Goal: Task Accomplishment & Management: Complete application form

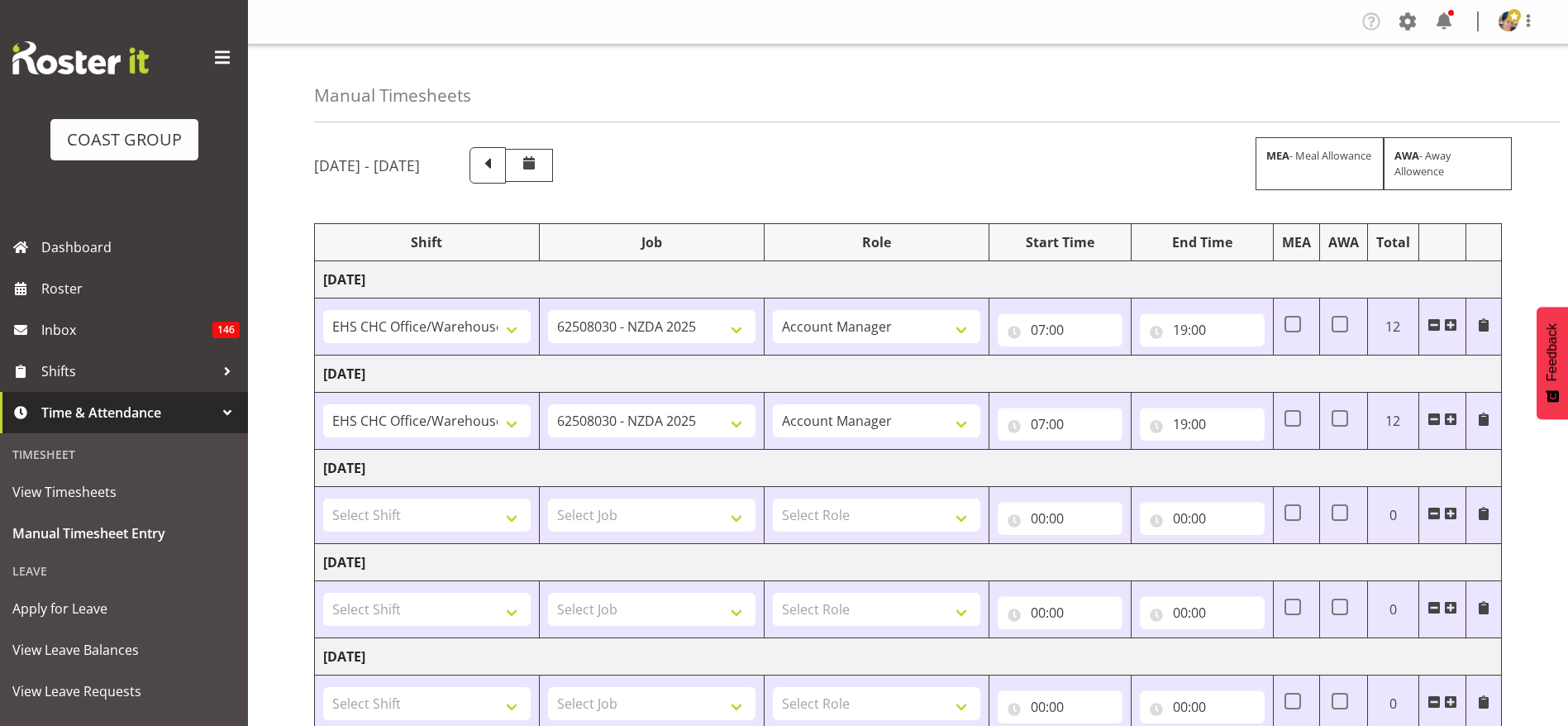
select select "1404"
select select "9196"
select select "37"
select select "1404"
select select "9196"
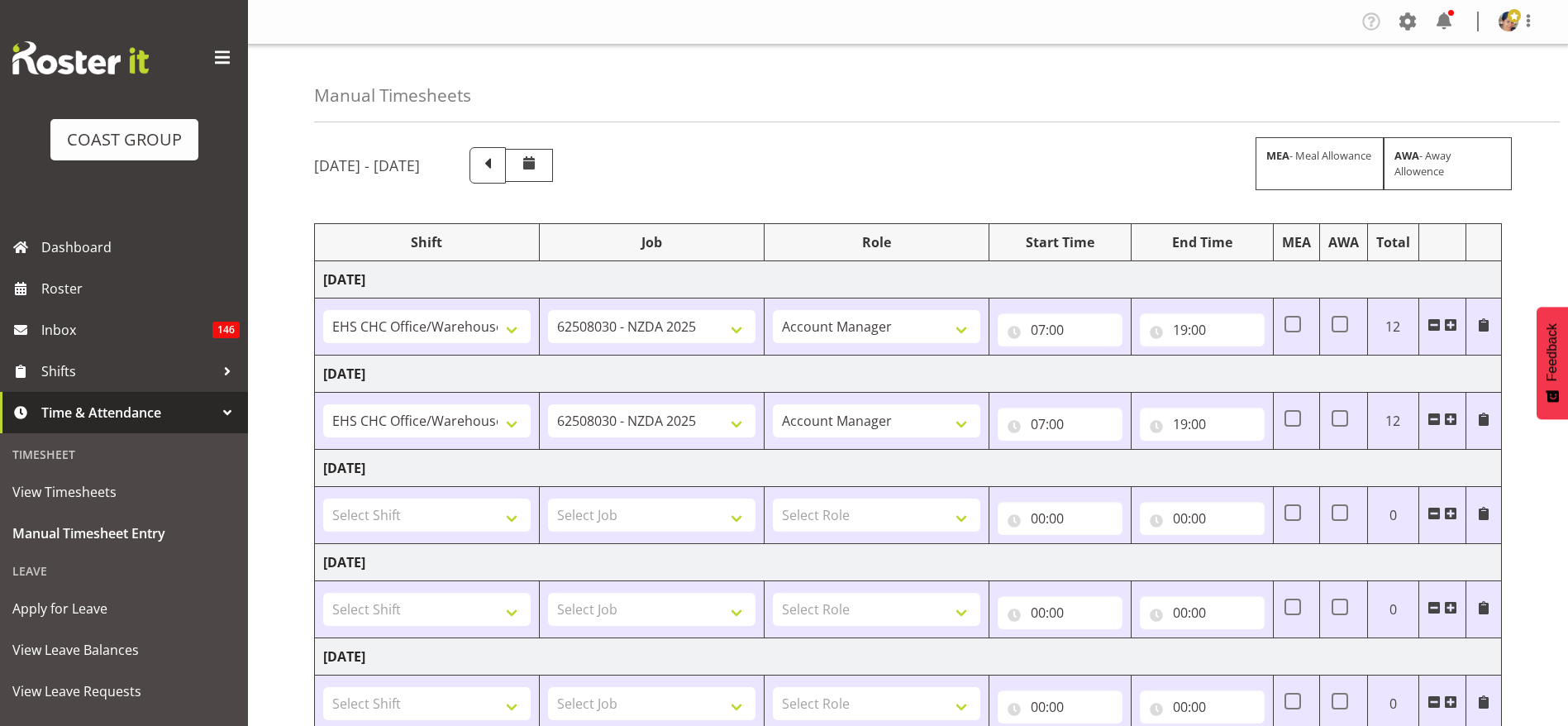
select select "37"
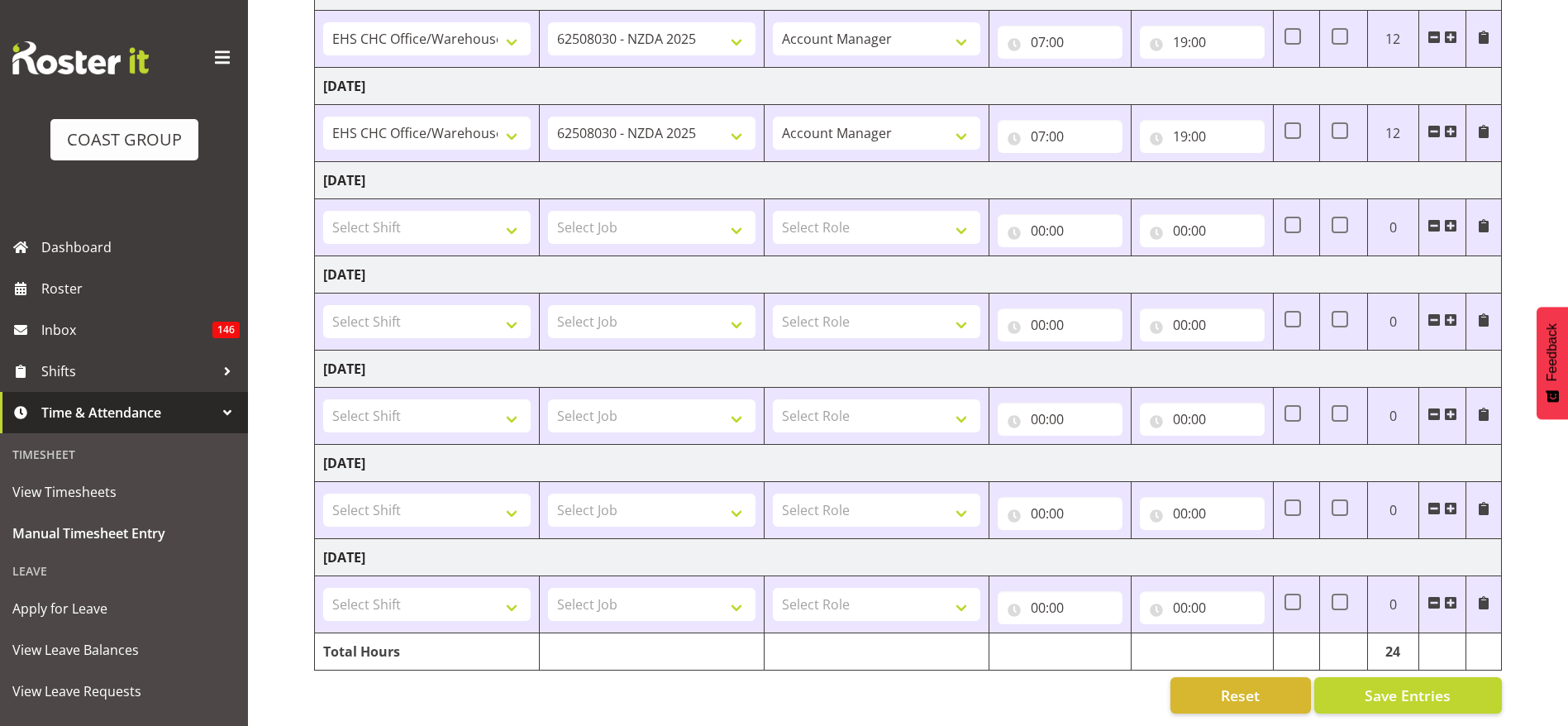
scroll to position [307, 0]
click at [1200, 120] on input "19:00" at bounding box center [1202, 137] width 124 height 33
click at [1252, 163] on select "00 01 02 03 04 05 06 07 08 09 10 11 12 13 14 15 16 17 18 19 20 21 22 23" at bounding box center [1253, 180] width 37 height 33
select select "21"
click at [1234, 163] on select "00 01 02 03 04 05 06 07 08 09 10 11 12 13 14 15 16 17 18 19 20 21 22 23" at bounding box center [1253, 180] width 37 height 33
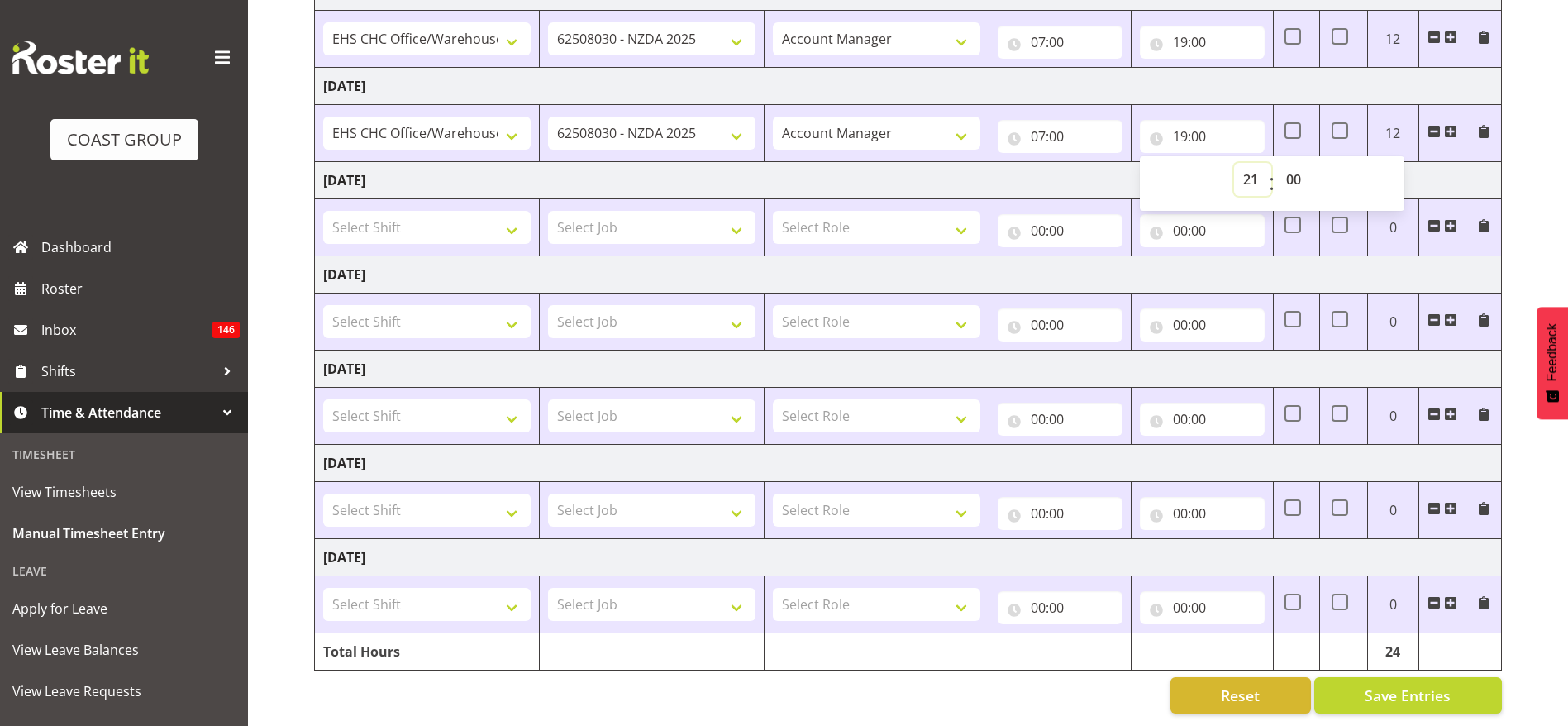
type input "21:00"
click at [1311, 163] on select "00 01 02 03 04 05 06 07 08 09 10 11 12 13 14 15 16 17 18 19 20 21 22 23 24 25 2…" at bounding box center [1296, 180] width 37 height 33
select select "30"
click at [1277, 163] on select "00 01 02 03 04 05 06 07 08 09 10 11 12 13 14 15 16 17 18 19 20 21 22 23 24 25 2…" at bounding box center [1296, 180] width 37 height 33
type input "21:30"
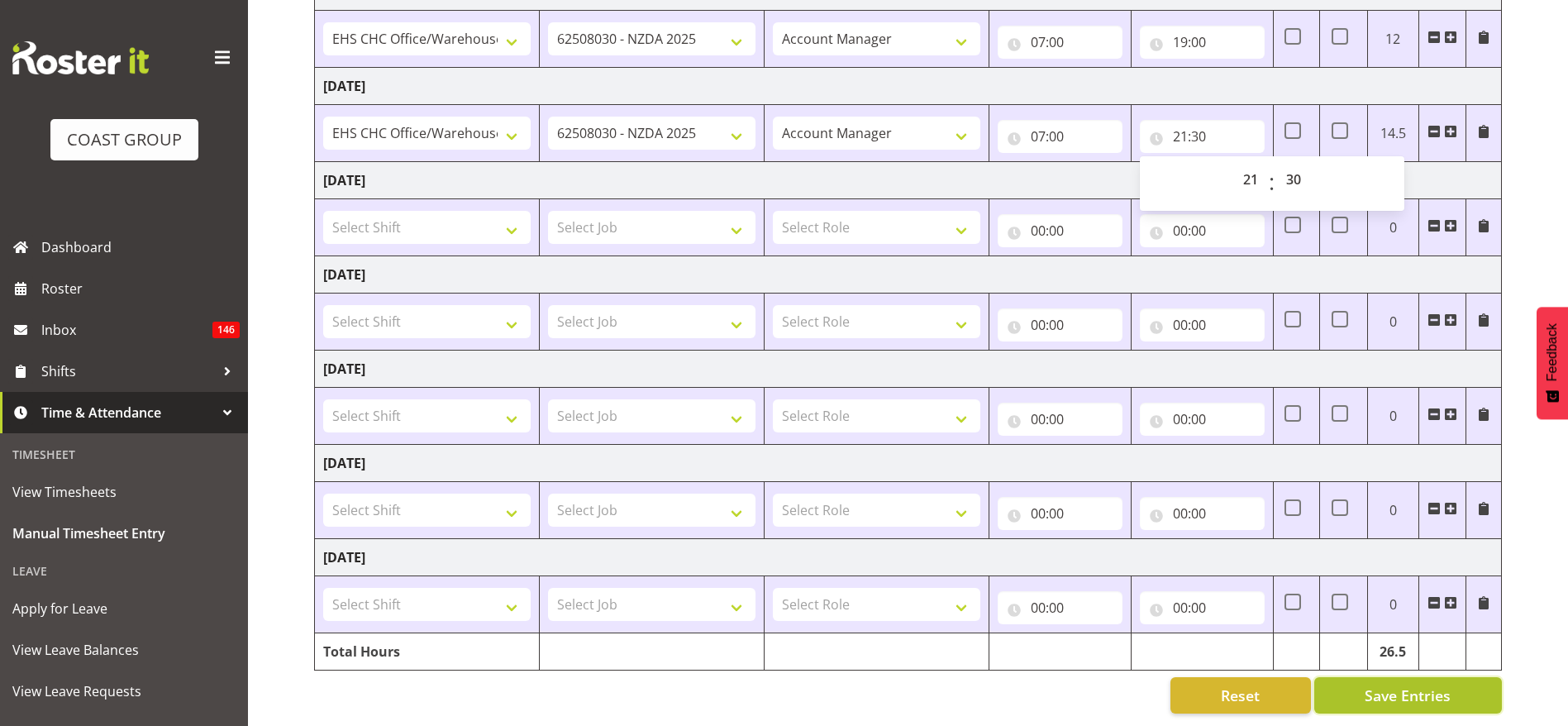
click at [1410, 684] on span "Save Entries" at bounding box center [1408, 694] width 86 height 22
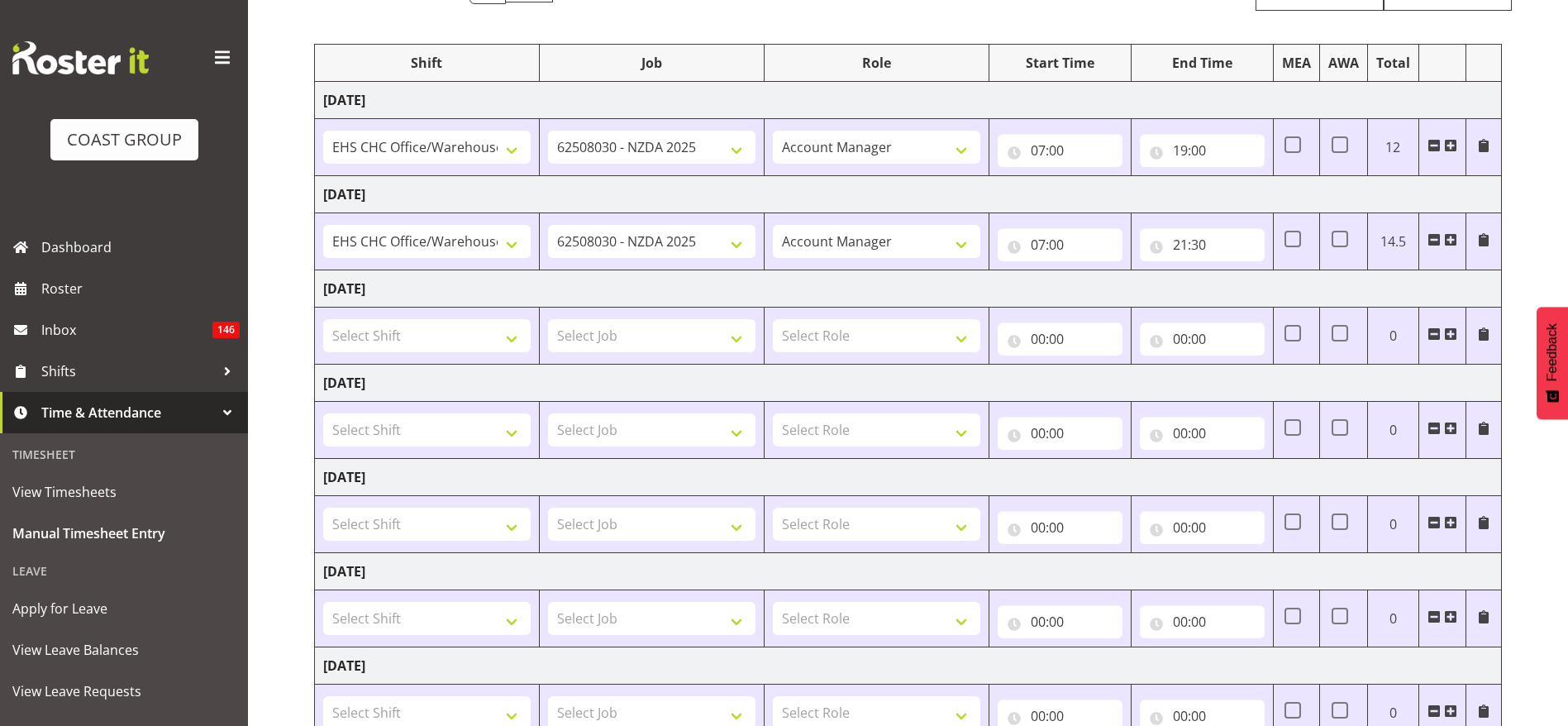
scroll to position [0, 0]
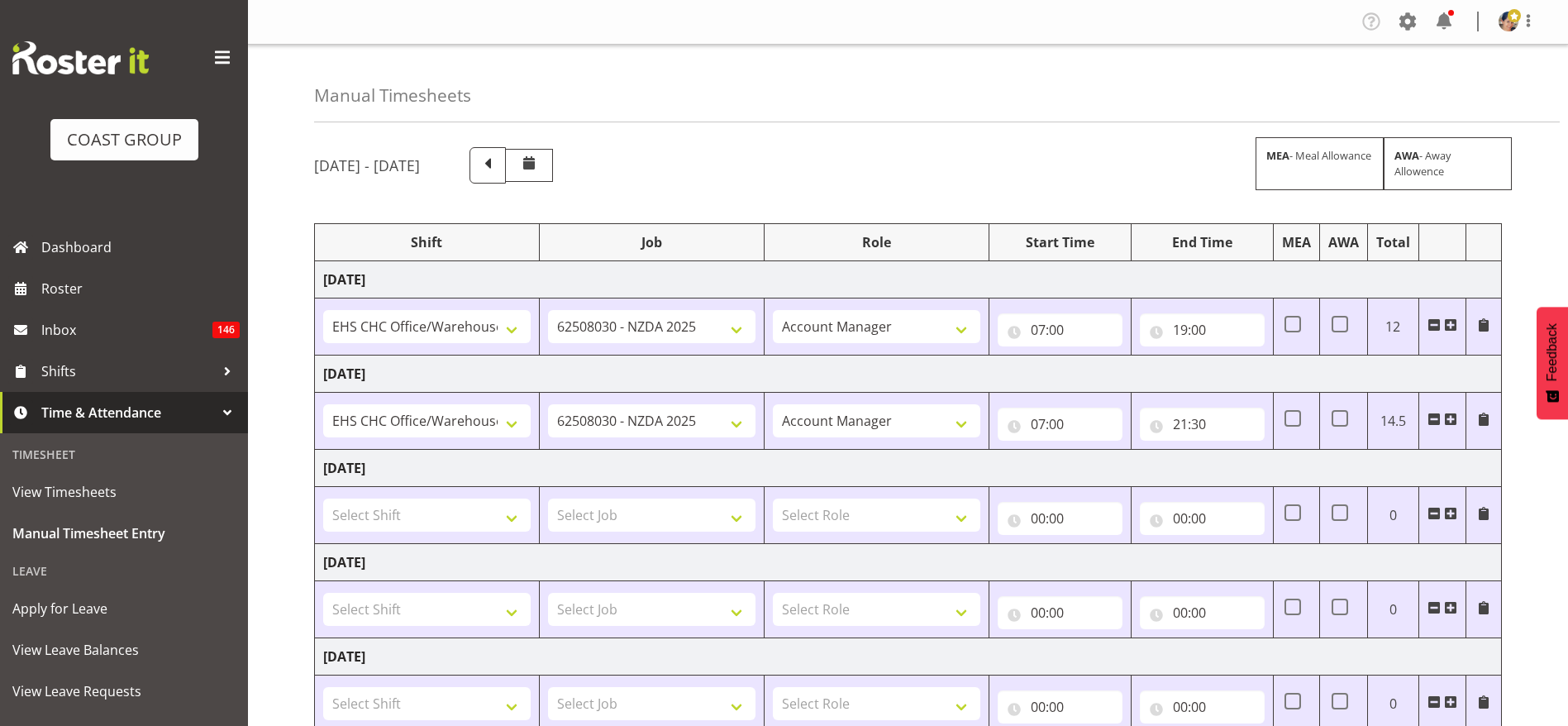
type input "00:00"
select select
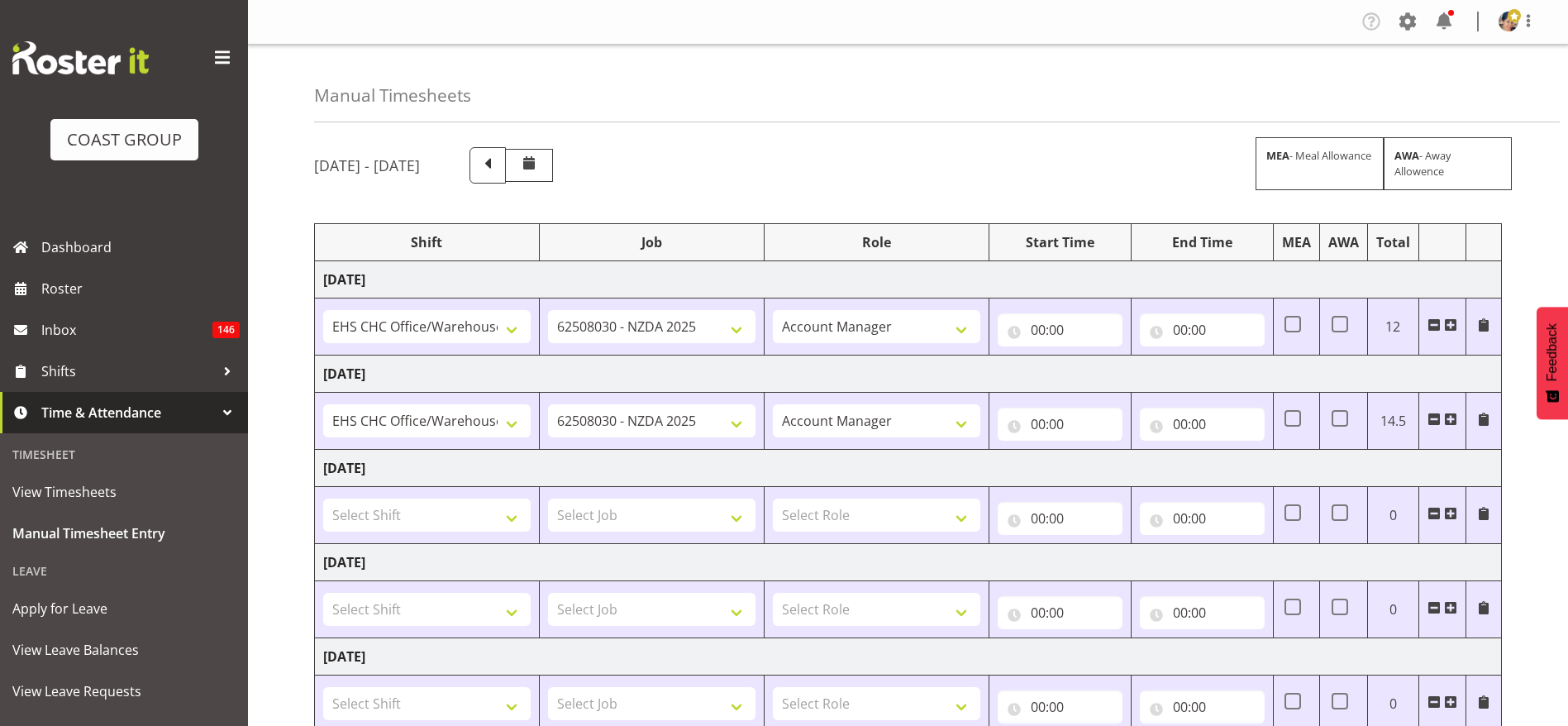
select select
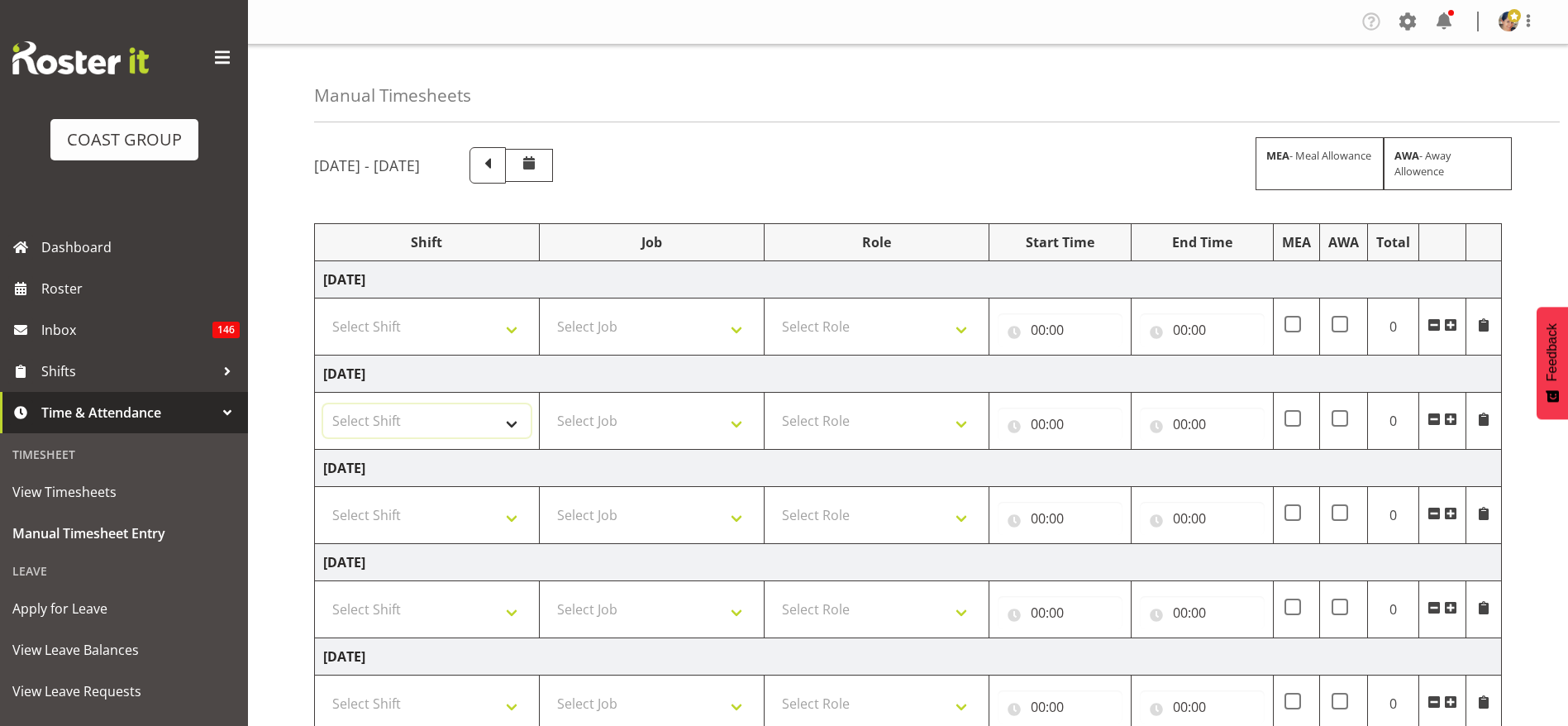
click at [448, 412] on select "Select Shift ARTS CANT [PERSON_NAME] ASBTE ASNZ Exhibitor Build Admin Admin Adm…" at bounding box center [427, 420] width 208 height 33
select select "1404"
click at [323, 404] on select "Select Shift ARTS CANT [PERSON_NAME] ASBTE ASNZ Exhibitor Build Admin Admin Adm…" at bounding box center [427, 420] width 208 height 33
click at [583, 424] on select "Select Job 1 Carlton Events 1 [PERSON_NAME][GEOGRAPHIC_DATA] 1 [PERSON_NAME][GE…" at bounding box center [652, 420] width 208 height 33
select select "9196"
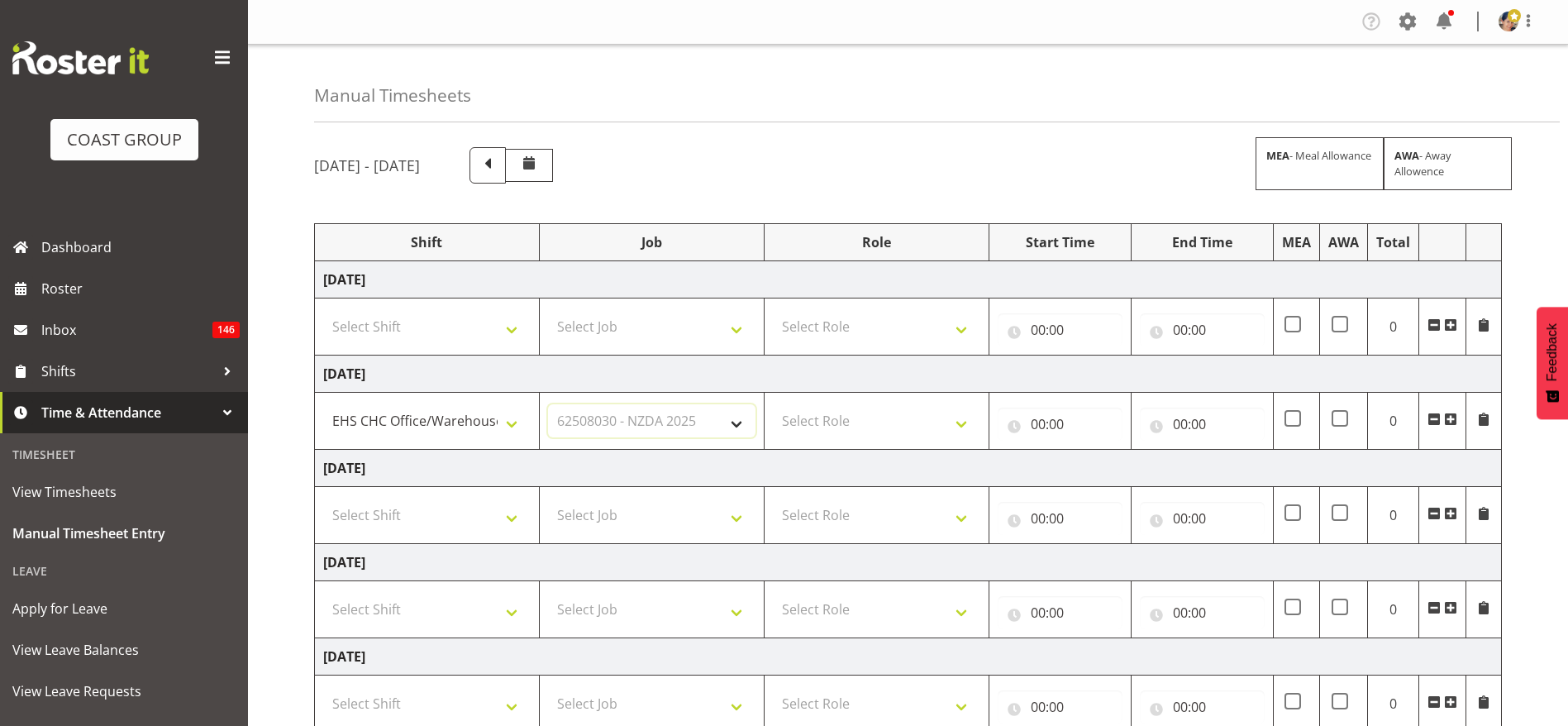
click at [548, 404] on select "Select Job 1 Carlton Events 1 [PERSON_NAME][GEOGRAPHIC_DATA] 1 [PERSON_NAME][GE…" at bounding box center [652, 420] width 208 height 33
click at [879, 421] on select "Select Role ACCOUNT MANAGER Account Manager" at bounding box center [876, 420] width 208 height 33
select select "37"
click at [773, 404] on select "Select Role ACCOUNT MANAGER Account Manager" at bounding box center [876, 420] width 208 height 33
click at [1043, 422] on input "00:00" at bounding box center [1060, 424] width 124 height 33
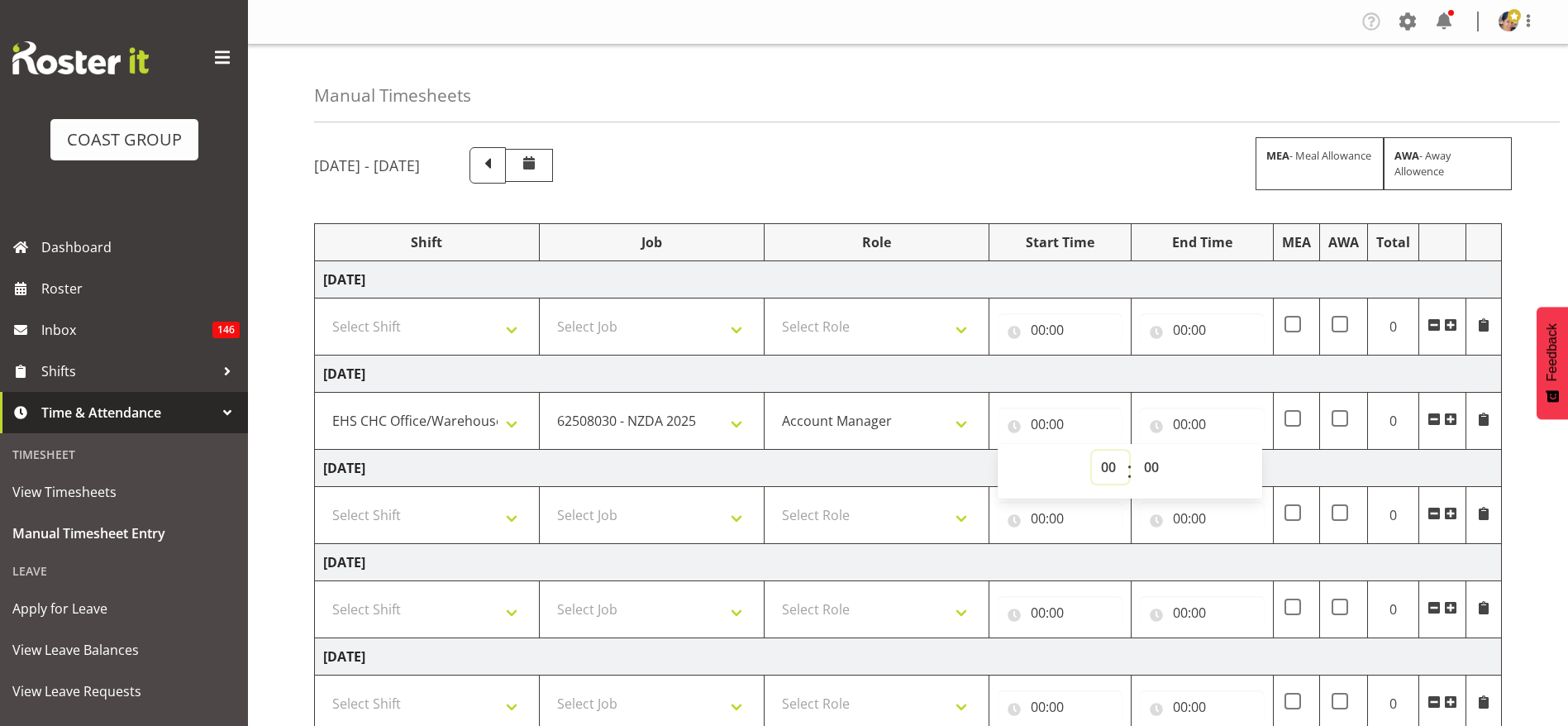
click at [1104, 469] on select "00 01 02 03 04 05 06 07 08 09 10 11 12 13 14 15 16 17 18 19 20 21 22 23" at bounding box center [1111, 467] width 37 height 33
select select "7"
click at [1092, 450] on select "00 01 02 03 04 05 06 07 08 09 10 11 12 13 14 15 16 17 18 19 20 21 22 23" at bounding box center [1111, 467] width 37 height 33
type input "07:00"
click at [1182, 414] on input "00:00" at bounding box center [1202, 424] width 124 height 33
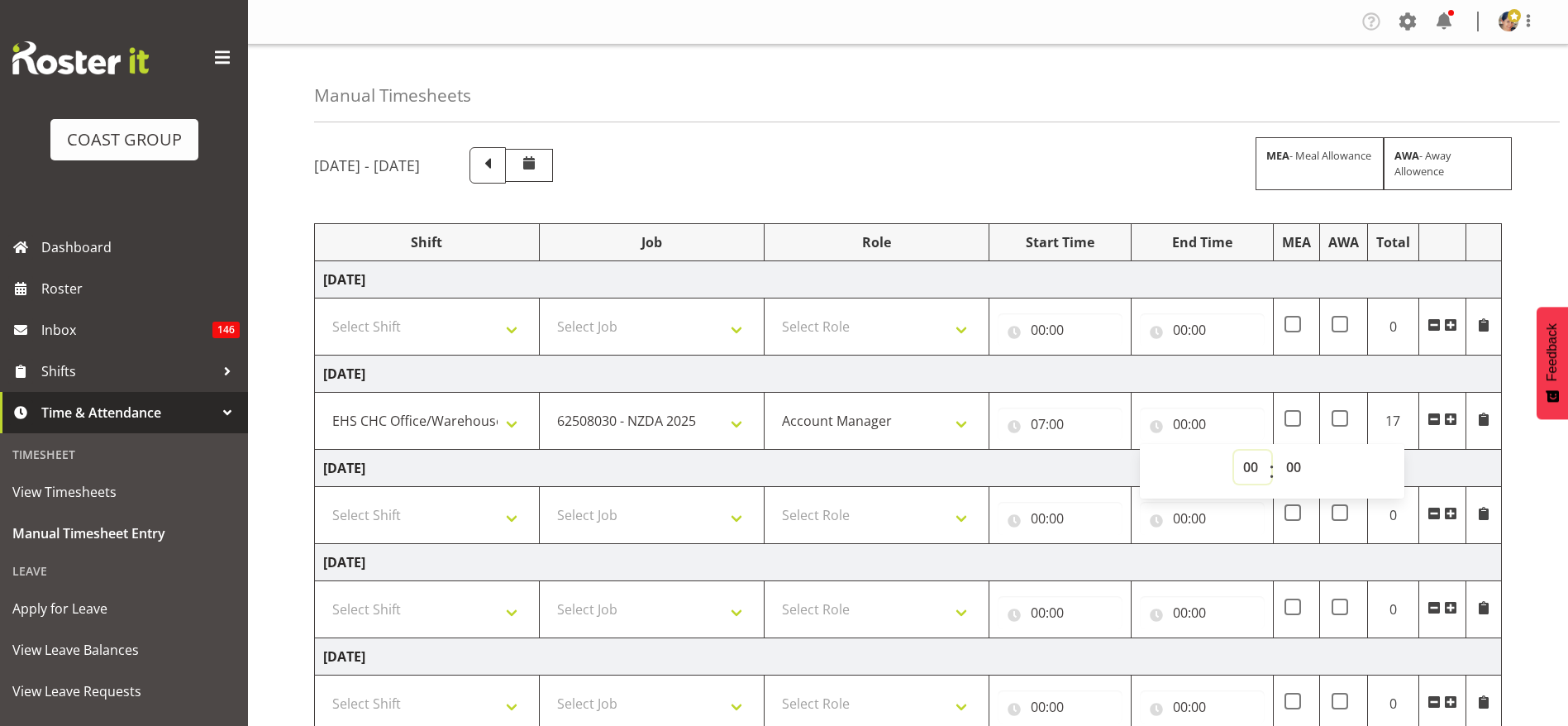
click at [1253, 474] on select "00 01 02 03 04 05 06 07 08 09 10 11 12 13 14 15 16 17 18 19 20 21 22 23" at bounding box center [1253, 467] width 37 height 33
select select "21"
click at [1234, 450] on select "00 01 02 03 04 05 06 07 08 09 10 11 12 13 14 15 16 17 18 19 20 21 22 23" at bounding box center [1253, 467] width 37 height 33
type input "21:00"
click at [1294, 463] on select "00 01 02 03 04 05 06 07 08 09 10 11 12 13 14 15 16 17 18 19 20 21 22 23 24 25 2…" at bounding box center [1296, 467] width 37 height 33
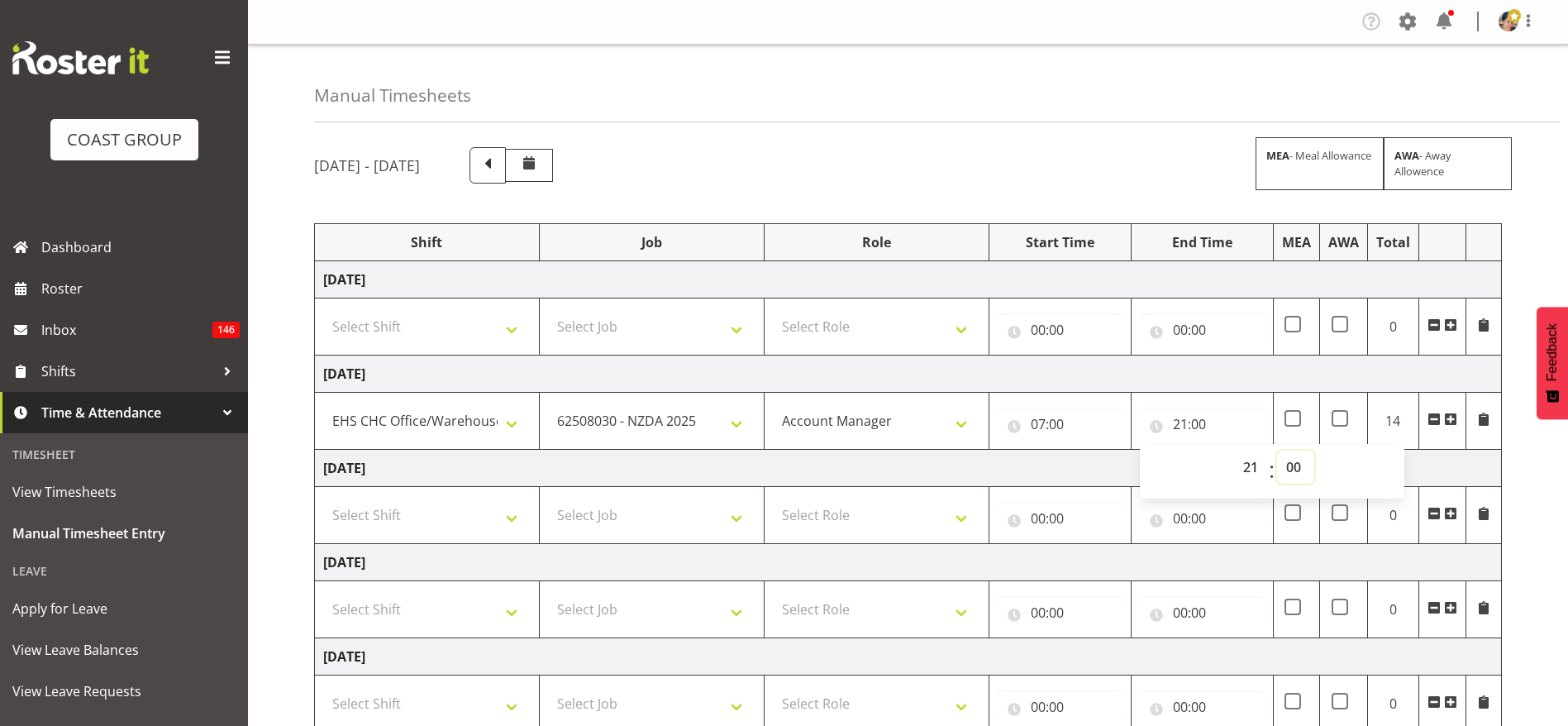
select select "30"
click at [1277, 450] on select "00 01 02 03 04 05 06 07 08 09 10 11 12 13 14 15 16 17 18 19 20 21 22 23 24 25 2…" at bounding box center [1296, 467] width 37 height 33
type input "21:30"
click at [1040, 198] on div "[DATE] - [DATE] MEA - Meal Allowance AWA - Away Allowence Shift Job Role Start …" at bounding box center [942, 574] width 1254 height 878
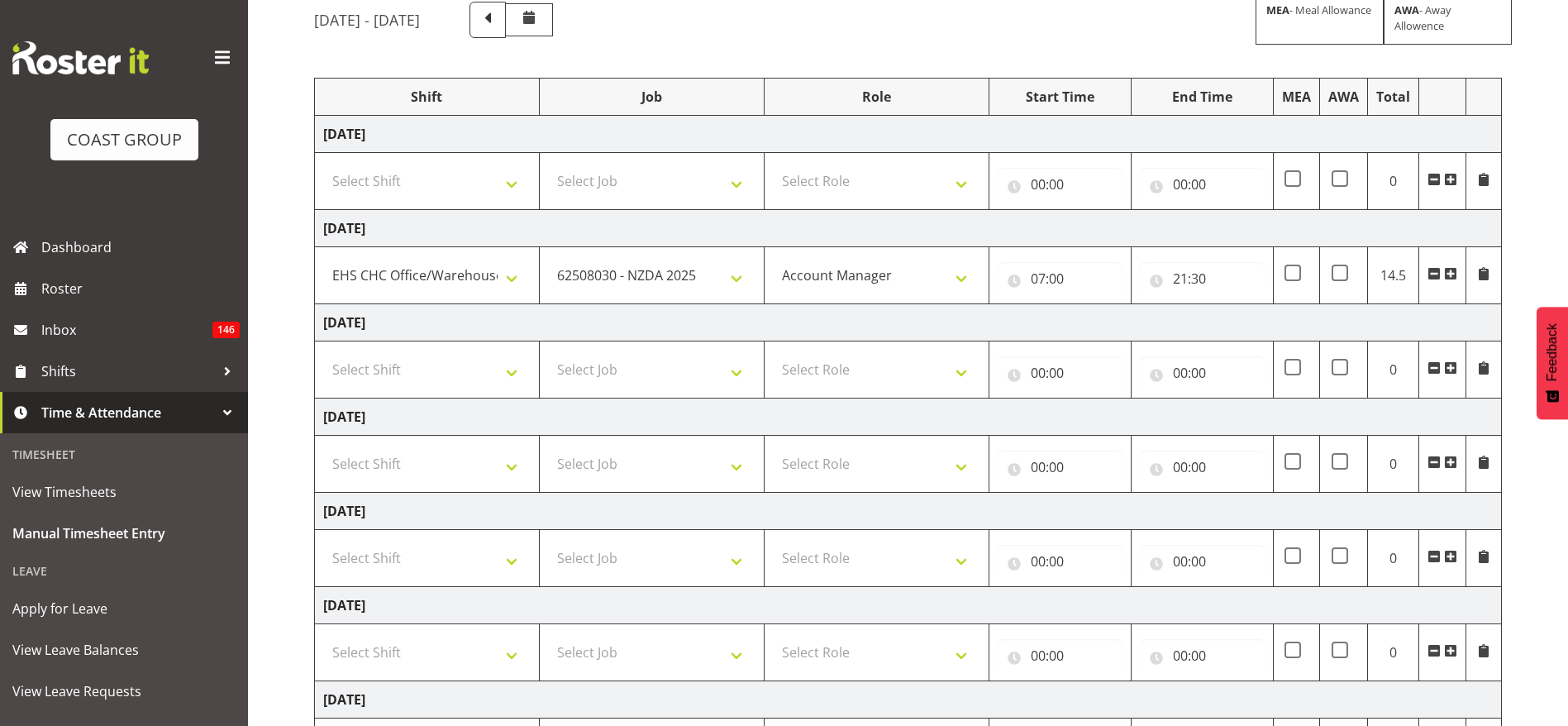
scroll to position [307, 0]
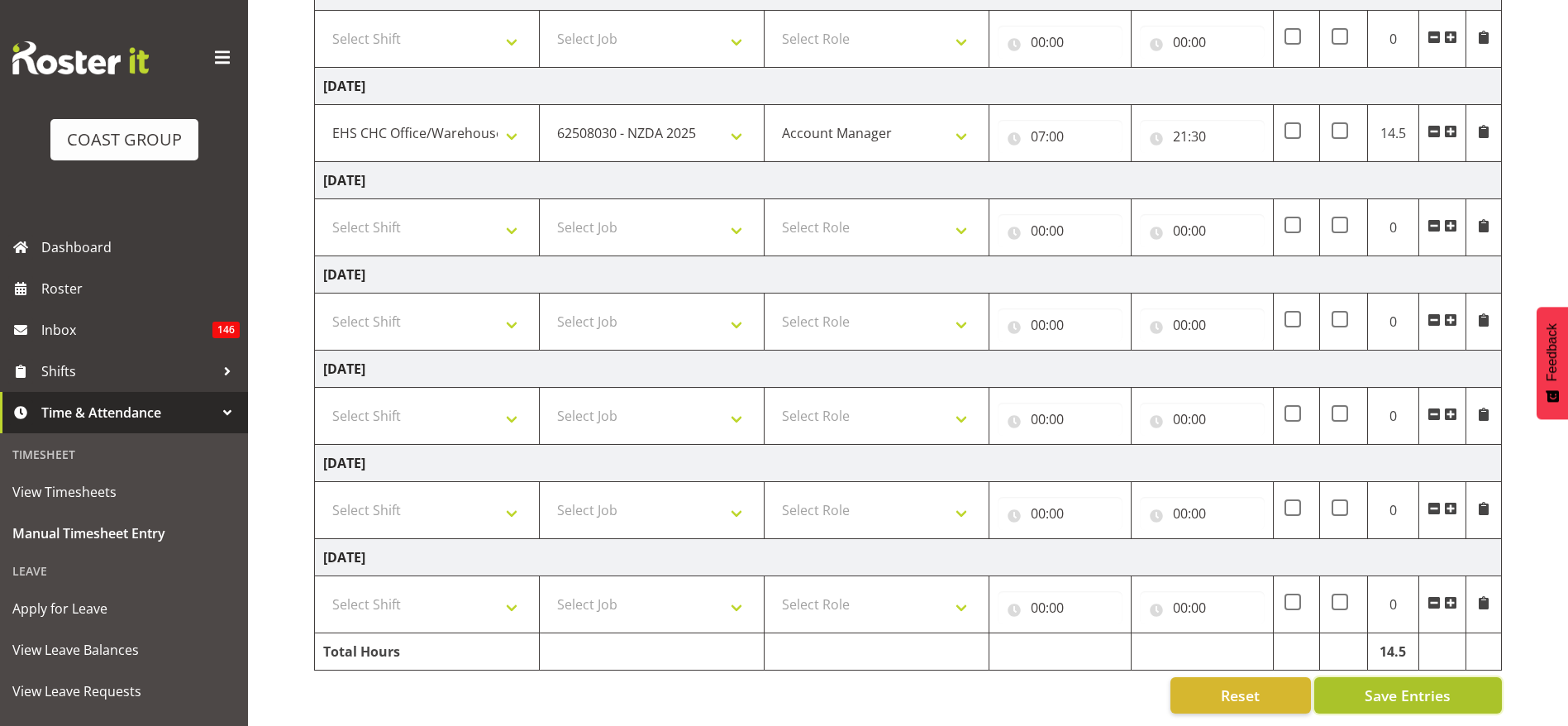
click at [1389, 684] on span "Save Entries" at bounding box center [1408, 694] width 86 height 22
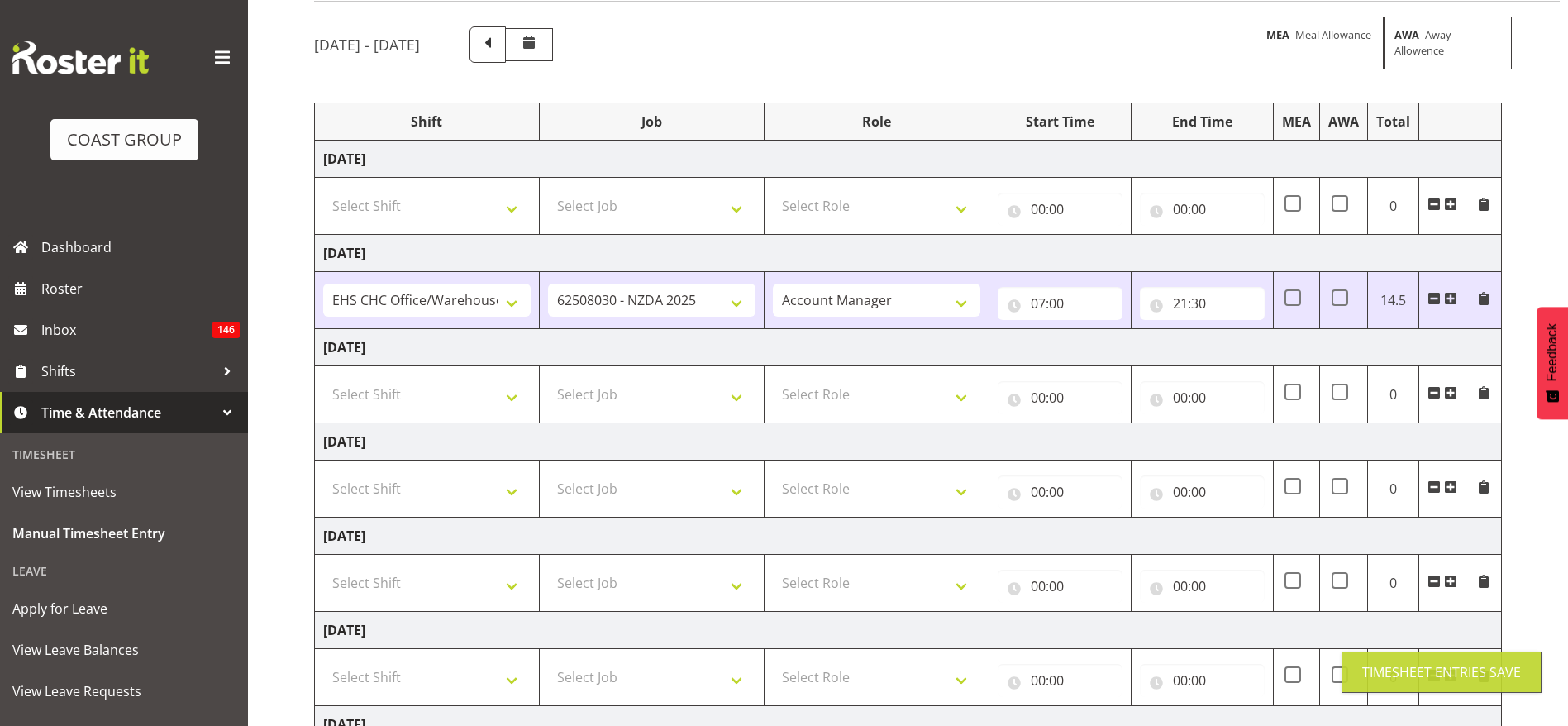
scroll to position [0, 0]
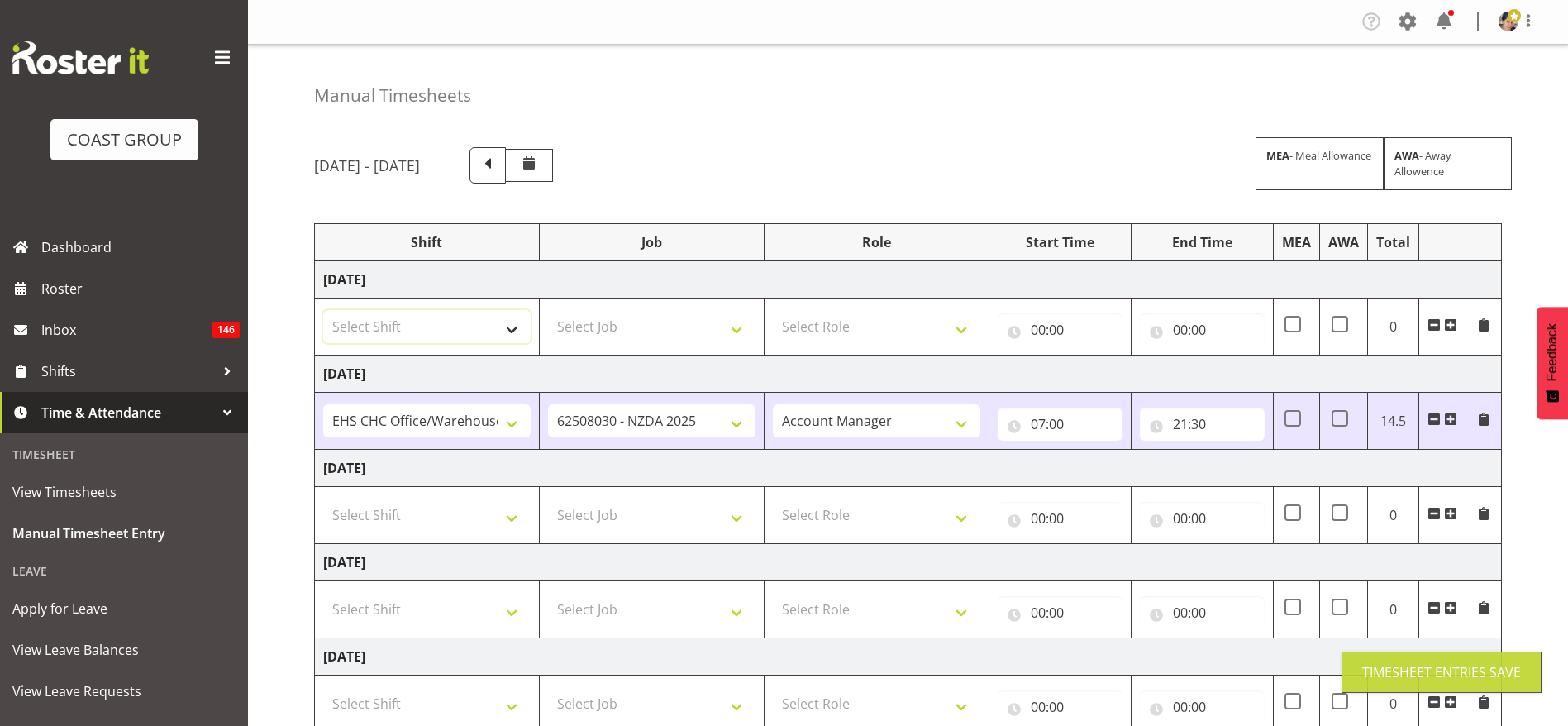
click at [456, 328] on select "Select Shift ARTS CANT [PERSON_NAME] ASBTE ASNZ Exhibitor Build Admin Admin Adm…" at bounding box center [427, 327] width 208 height 33
select select "1404"
click at [323, 310] on select "Select Shift ARTS CANT [PERSON_NAME] ASBTE ASNZ Exhibitor Build Admin Admin Adm…" at bounding box center [427, 327] width 208 height 33
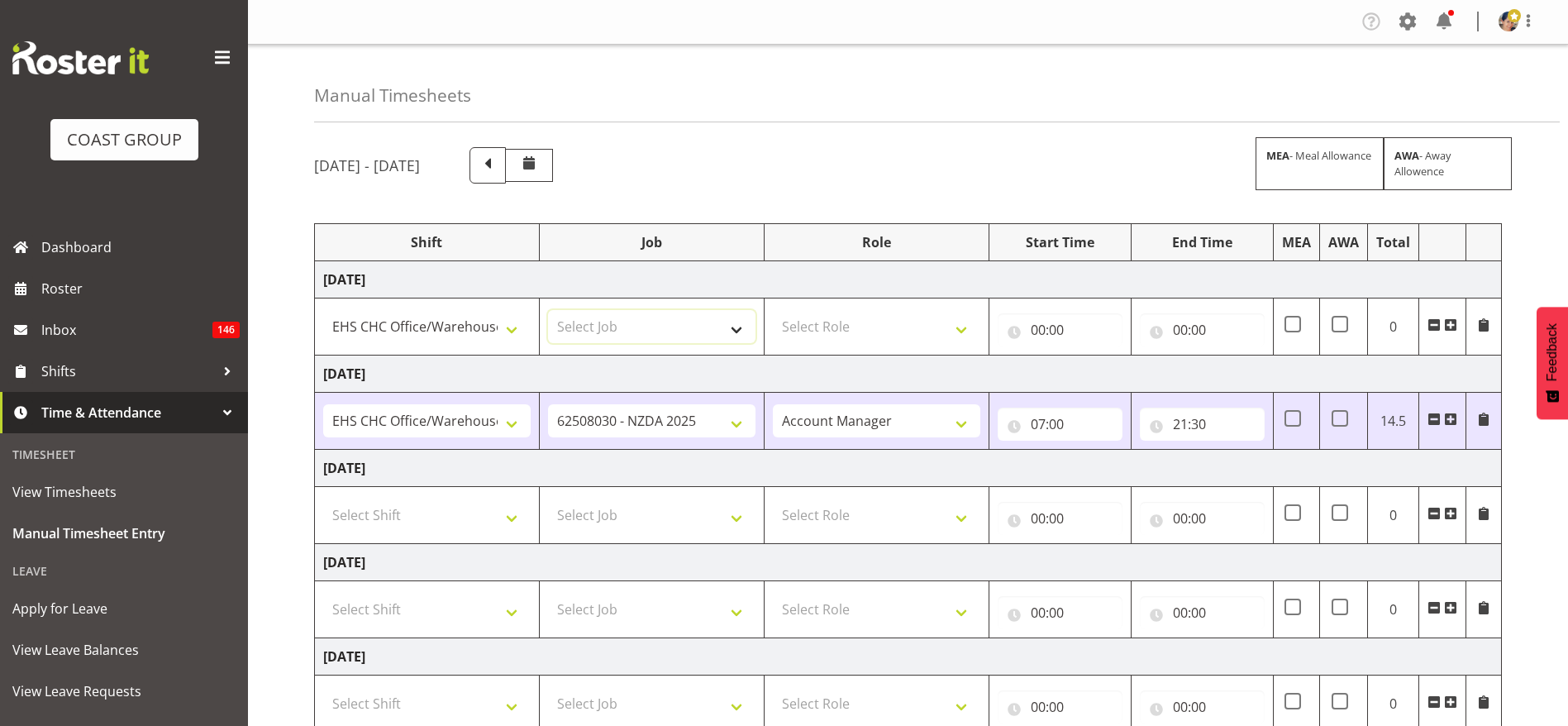
click at [604, 321] on select "Select Job 1 Carlton Events 1 [PERSON_NAME][GEOGRAPHIC_DATA] 1 [PERSON_NAME][GE…" at bounding box center [652, 327] width 208 height 33
select select "9196"
click at [548, 310] on select "Select Job 1 Carlton Events 1 [PERSON_NAME][GEOGRAPHIC_DATA] 1 [PERSON_NAME][GE…" at bounding box center [652, 327] width 208 height 33
click at [877, 317] on select "Select Role ACCOUNT MANAGER Account Manager" at bounding box center [876, 327] width 208 height 33
select select "37"
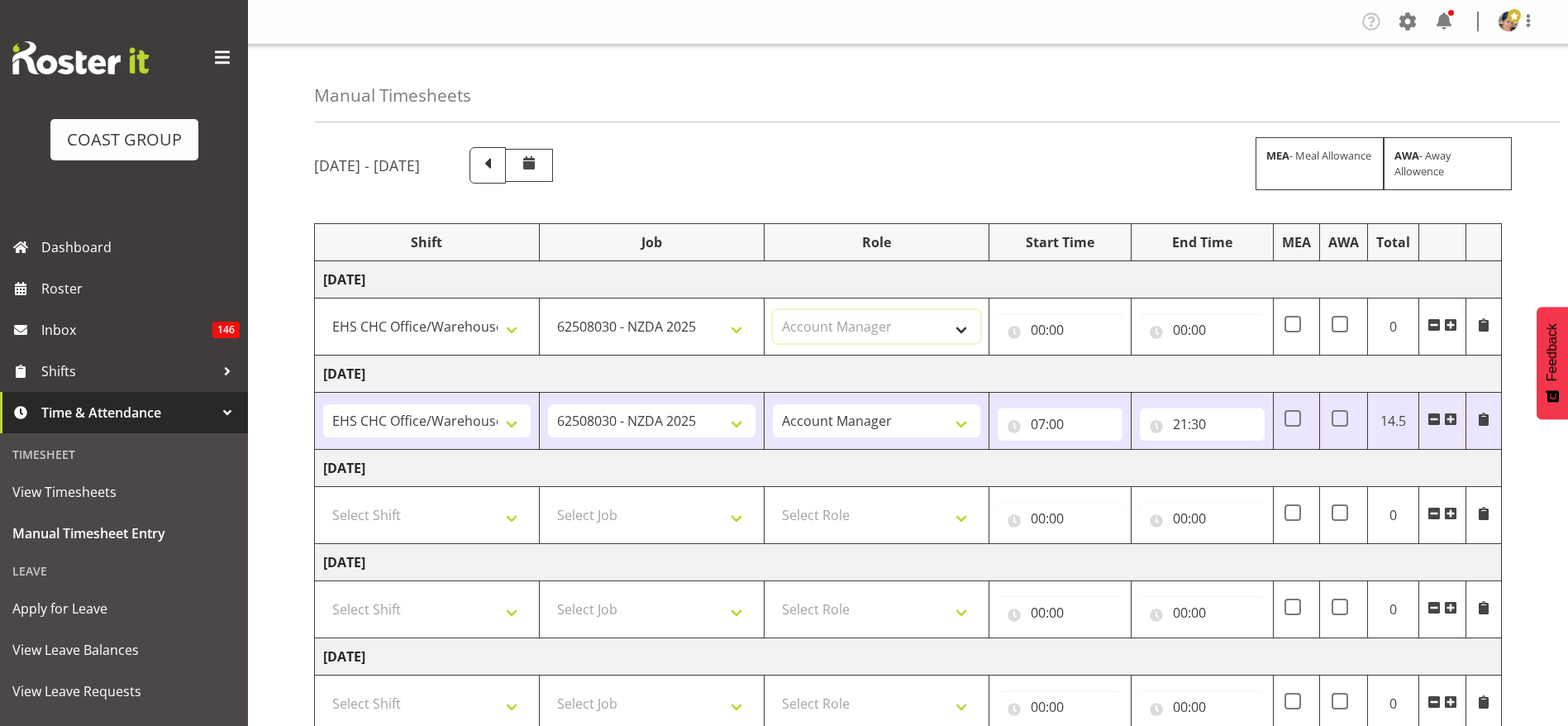
click at [773, 310] on select "Select Role ACCOUNT MANAGER Account Manager" at bounding box center [876, 327] width 208 height 33
click at [1043, 326] on input "00:00" at bounding box center [1060, 330] width 124 height 33
click at [1107, 377] on select "00 01 02 03 04 05 06 07 08 09 10 11 12 13 14 15 16 17 18 19 20 21 22 23" at bounding box center [1111, 373] width 37 height 33
select select "7"
click at [1092, 356] on select "00 01 02 03 04 05 06 07 08 09 10 11 12 13 14 15 16 17 18 19 20 21 22 23" at bounding box center [1111, 373] width 37 height 33
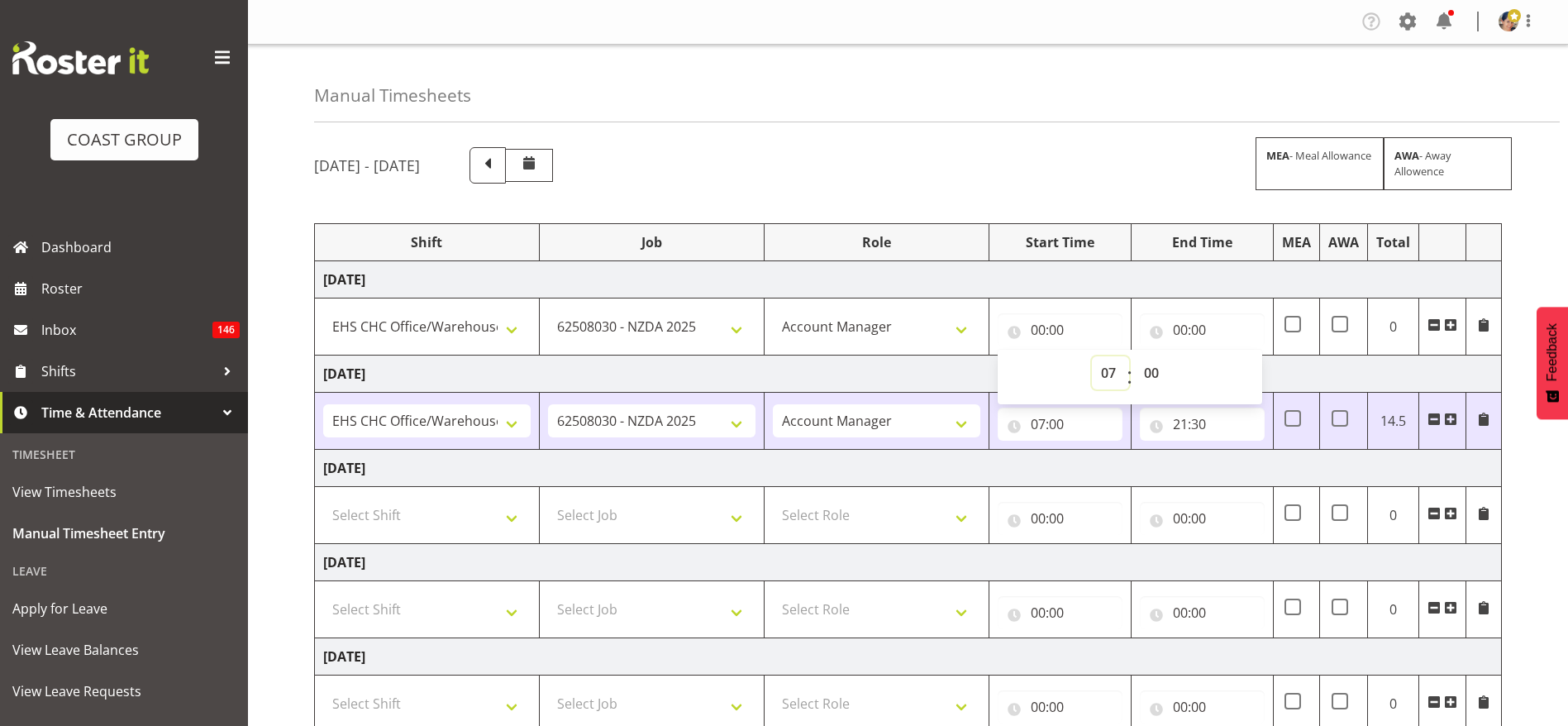
type input "07:00"
click at [1188, 321] on input "00:00" at bounding box center [1202, 330] width 124 height 33
click at [1255, 376] on select "00 01 02 03 04 05 06 07 08 09 10 11 12 13 14 15 16 17 18 19 20 21 22 23" at bounding box center [1253, 373] width 37 height 33
select select "18"
click at [1234, 356] on select "00 01 02 03 04 05 06 07 08 09 10 11 12 13 14 15 16 17 18 19 20 21 22 23" at bounding box center [1253, 373] width 37 height 33
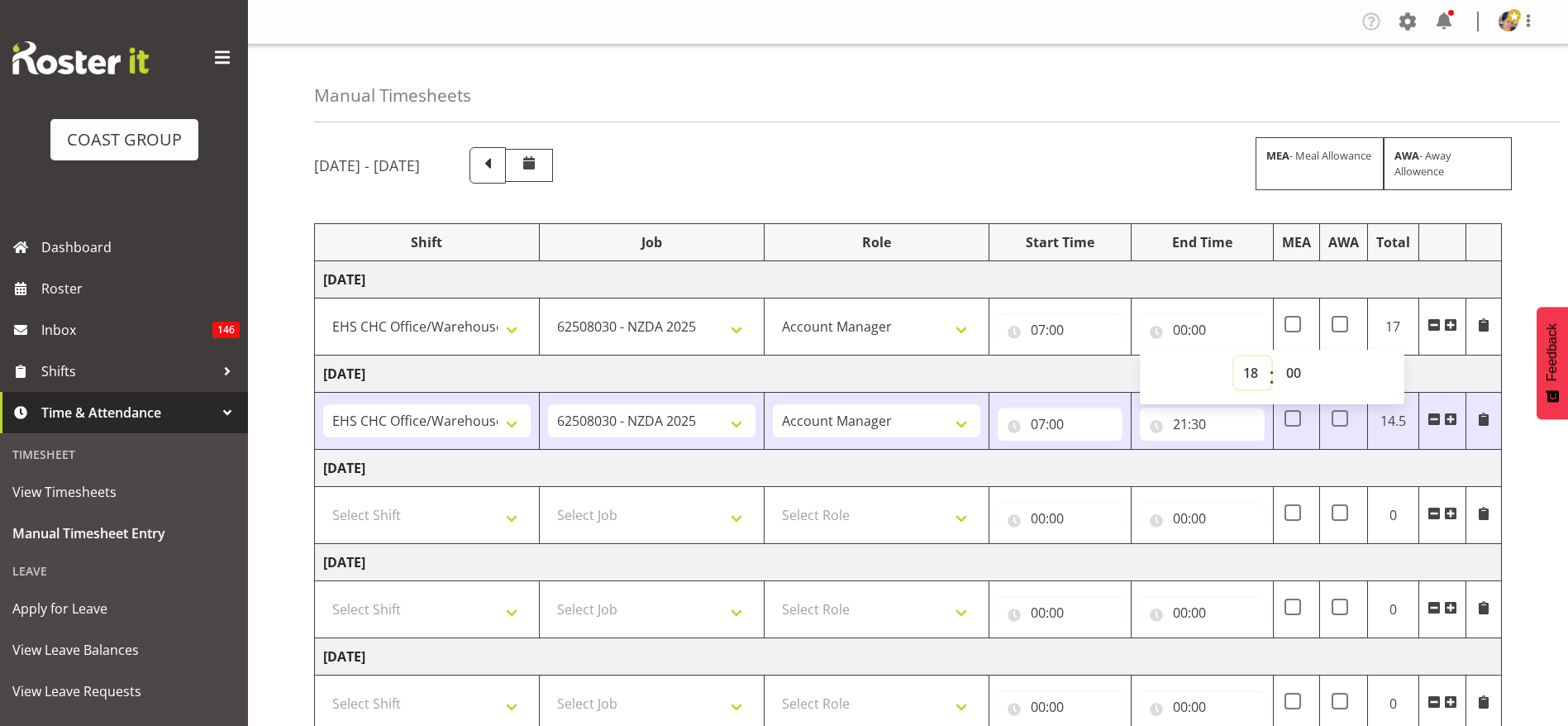
type input "18:00"
click at [1297, 377] on select "00 01 02 03 04 05 06 07 08 09 10 11 12 13 14 15 16 17 18 19 20 21 22 23 24 25 2…" at bounding box center [1296, 373] width 37 height 33
select select "30"
click at [1277, 356] on select "00 01 02 03 04 05 06 07 08 09 10 11 12 13 14 15 16 17 18 19 20 21 22 23 24 25 2…" at bounding box center [1296, 373] width 37 height 33
type input "18:30"
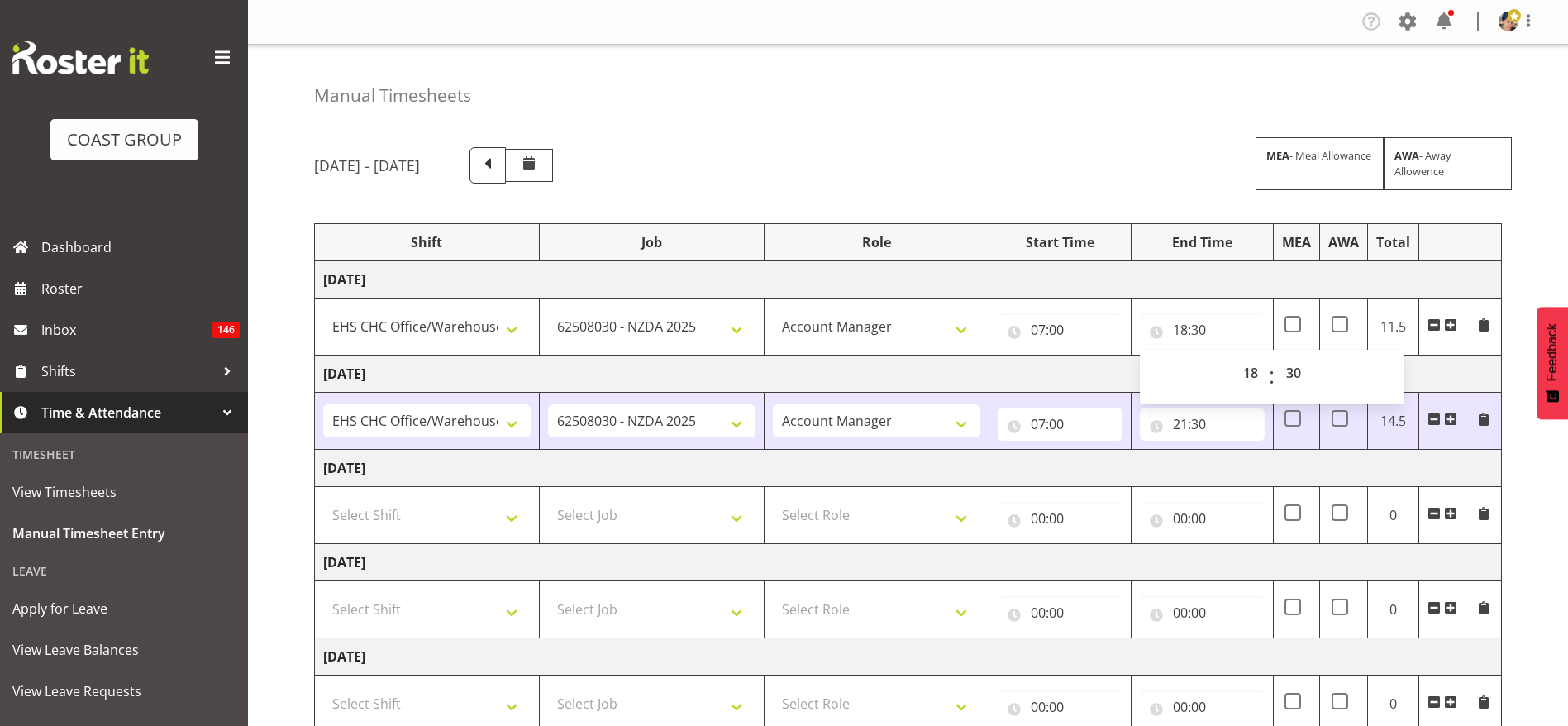
click at [1126, 133] on div "Manual Timesheets [DATE] - [DATE] MEA - Meal Allowance AWA - Away Allowence Shi…" at bounding box center [908, 529] width 1320 height 969
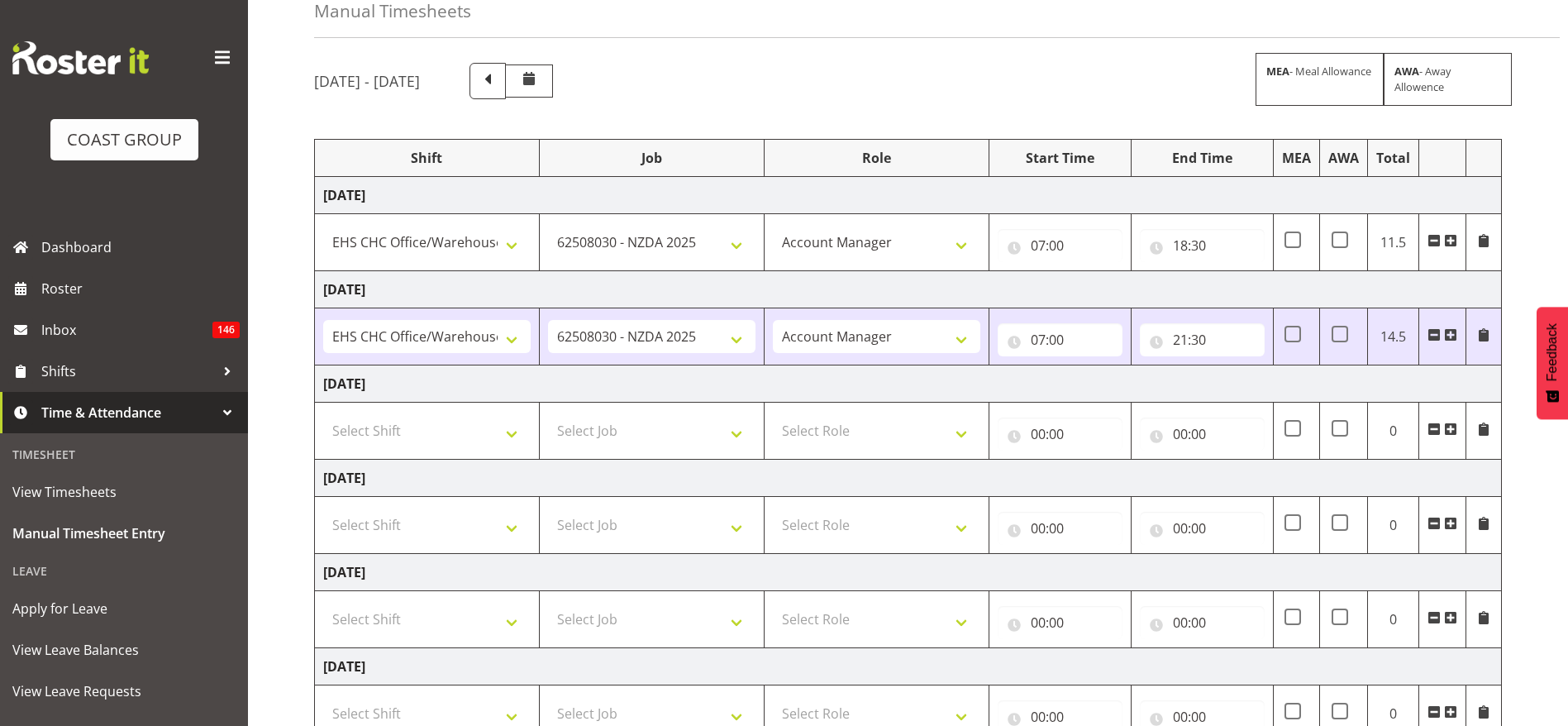
scroll to position [307, 0]
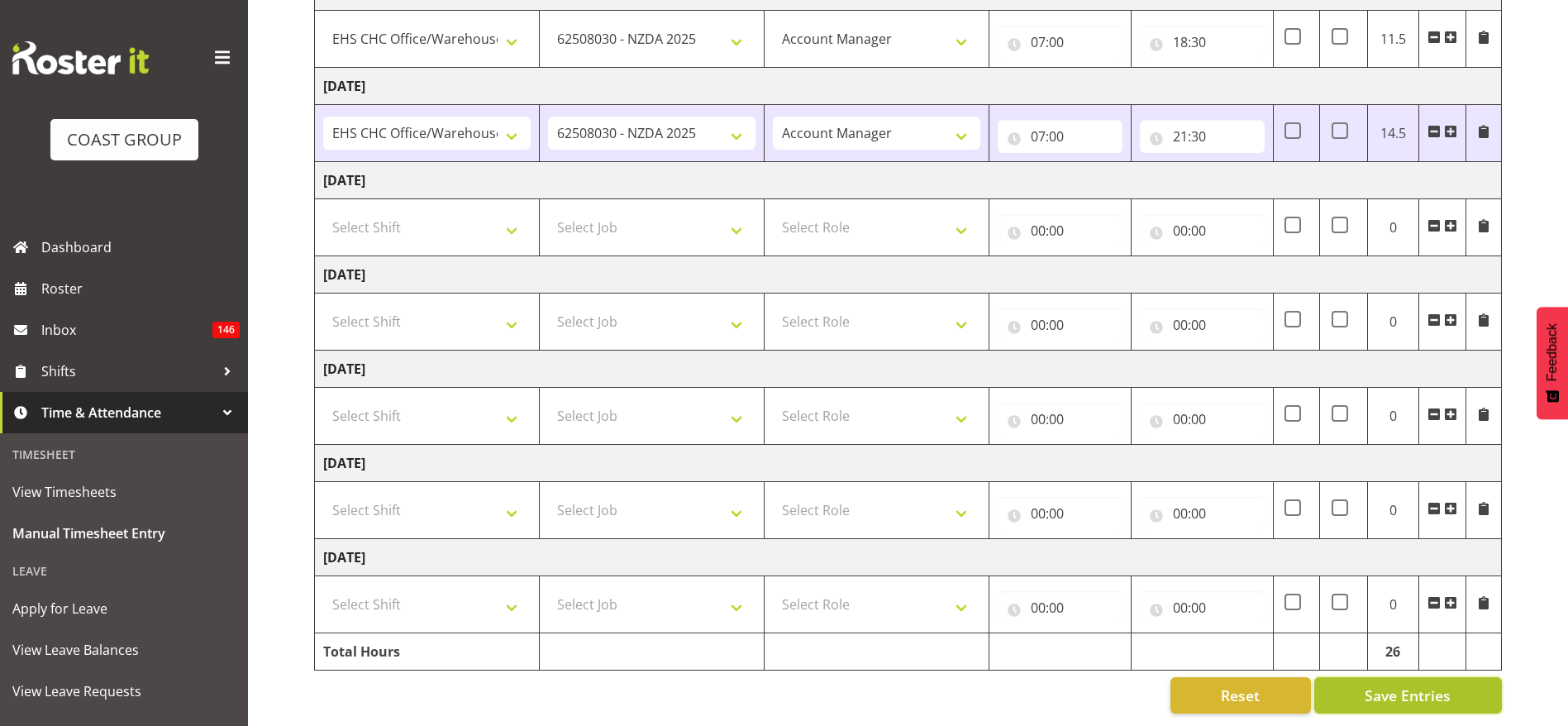
click at [1431, 684] on span "Save Entries" at bounding box center [1408, 694] width 86 height 22
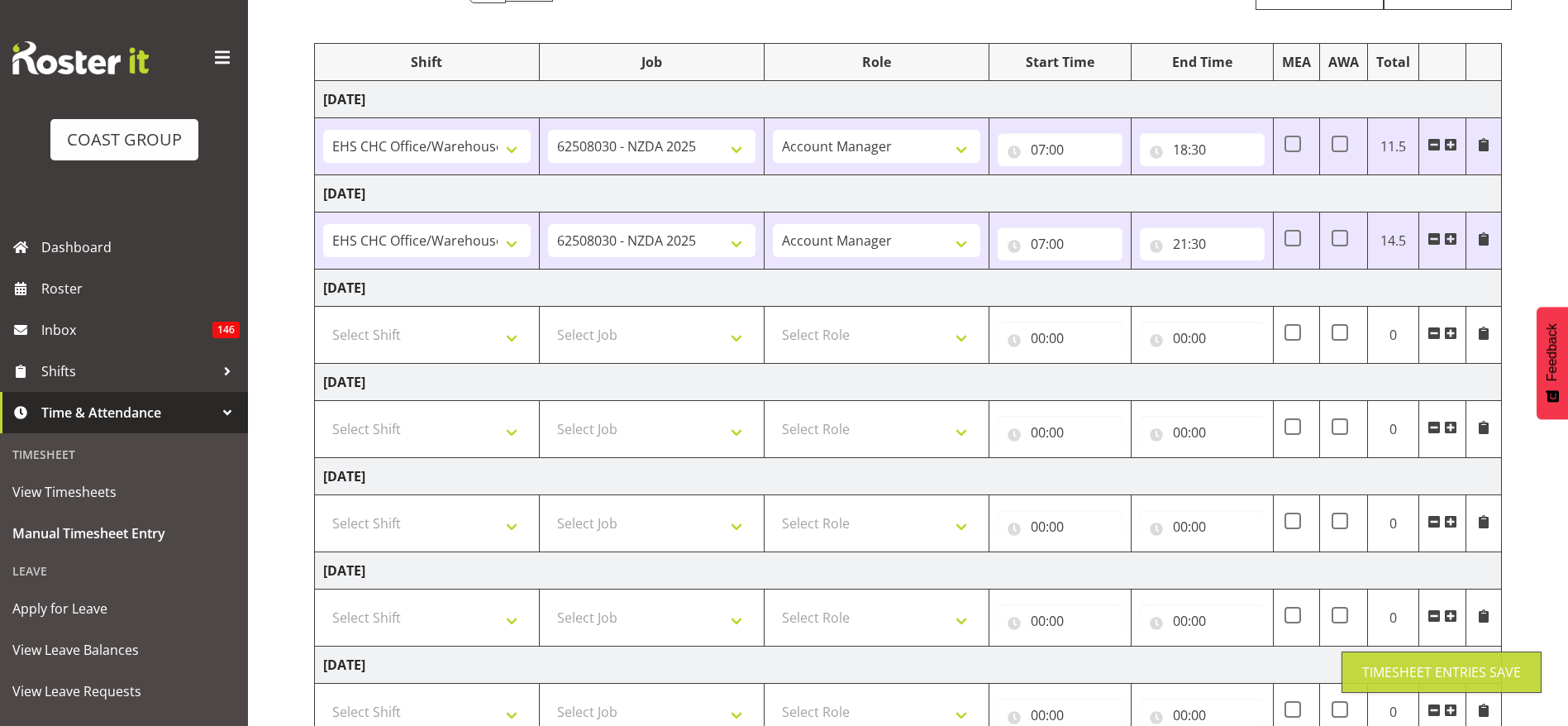
scroll to position [59, 0]
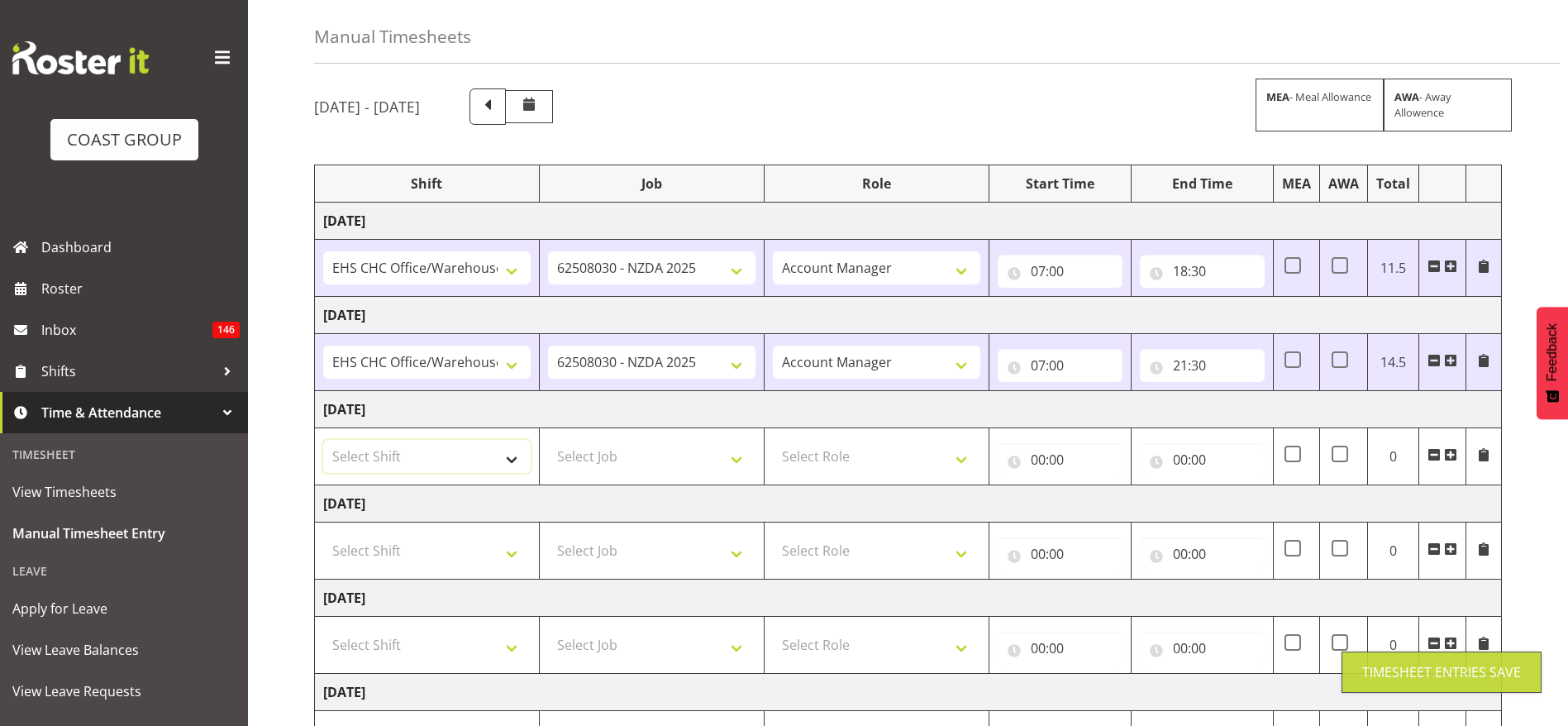
click at [427, 447] on select "Select Shift ARTS CANT [PERSON_NAME] ASBTE ASNZ Exhibitor Build Admin Admin Adm…" at bounding box center [427, 456] width 208 height 33
select select "1404"
click at [323, 440] on select "Select Shift ARTS CANT [PERSON_NAME] ASBTE ASNZ Exhibitor Build Admin Admin Adm…" at bounding box center [427, 456] width 208 height 33
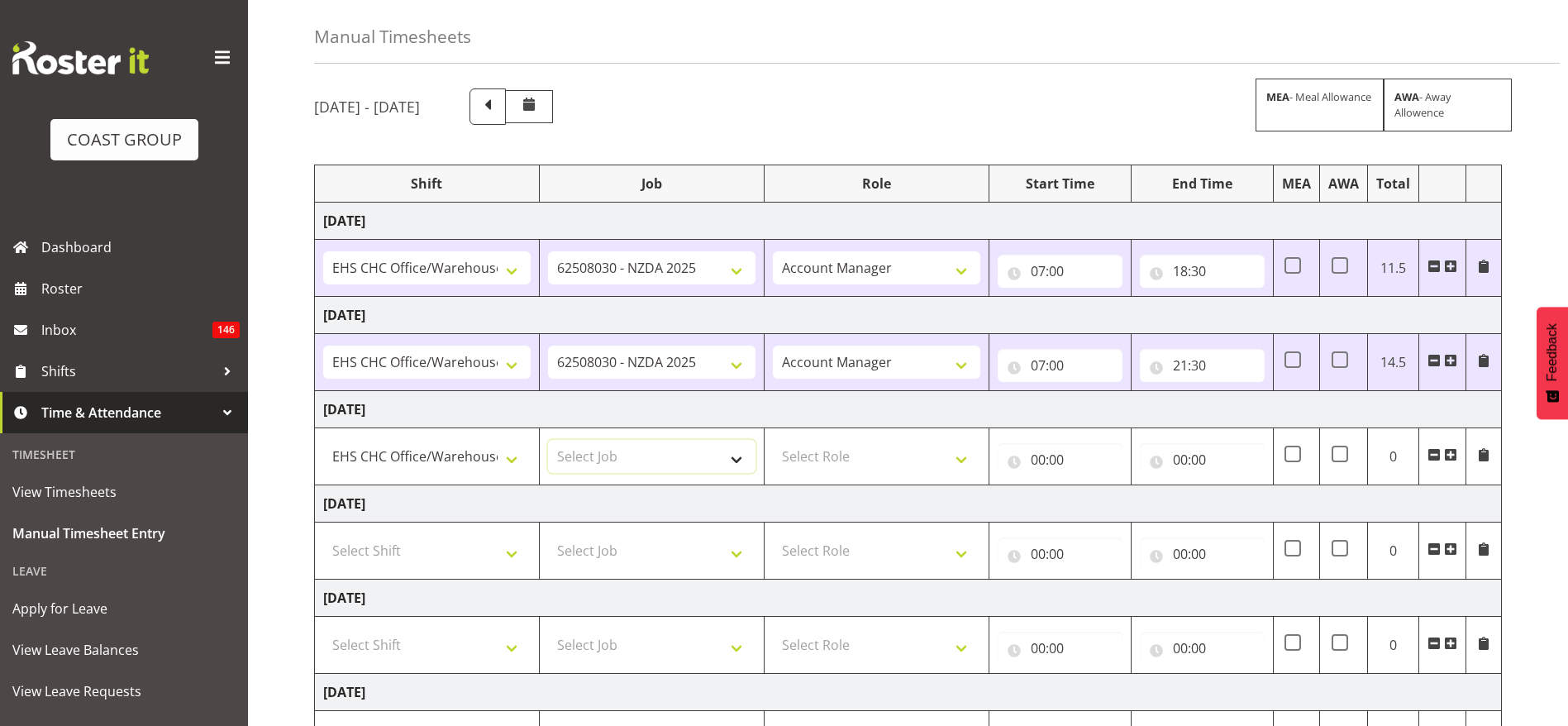
click at [610, 459] on select "Select Job 1 Carlton Events 1 [PERSON_NAME][GEOGRAPHIC_DATA] 1 [PERSON_NAME][GE…" at bounding box center [652, 456] width 208 height 33
select select "69"
click at [548, 440] on select "Select Job 1 Carlton Events 1 [PERSON_NAME][GEOGRAPHIC_DATA] 1 [PERSON_NAME][GE…" at bounding box center [652, 456] width 208 height 33
click at [871, 468] on select "Select Role ACCOUNT MANAGER Account Manager" at bounding box center [876, 456] width 208 height 33
select select "37"
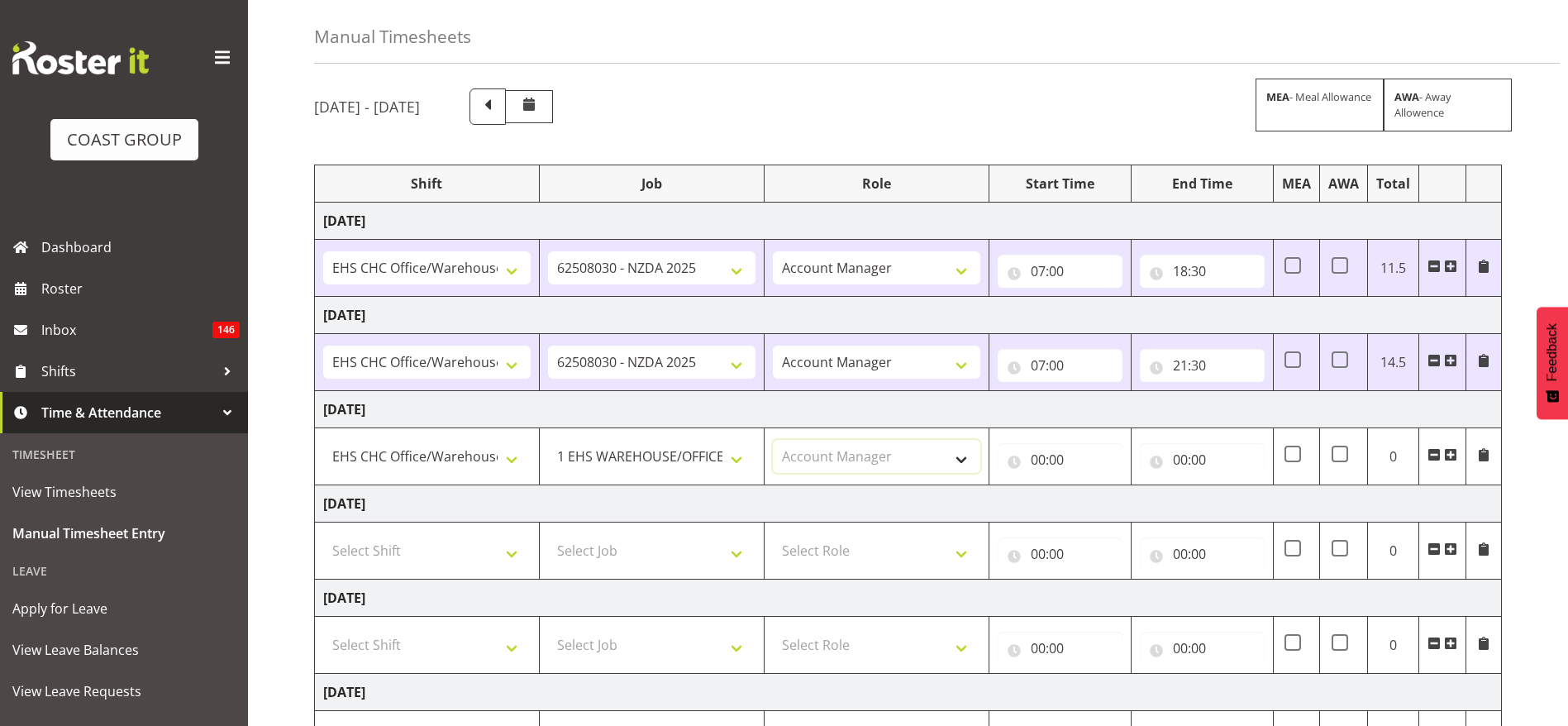
click at [773, 440] on select "Select Role ACCOUNT MANAGER Account Manager" at bounding box center [876, 456] width 208 height 33
click at [1079, 456] on input "00:00" at bounding box center [1060, 460] width 124 height 33
click at [1109, 497] on select "00 01 02 03 04 05 06 07 08 09 10 11 12 13 14 15 16 17 18 19 20 21 22 23" at bounding box center [1111, 503] width 37 height 33
select select "8"
click at [1092, 486] on select "00 01 02 03 04 05 06 07 08 09 10 11 12 13 14 15 16 17 18 19 20 21 22 23" at bounding box center [1111, 503] width 37 height 33
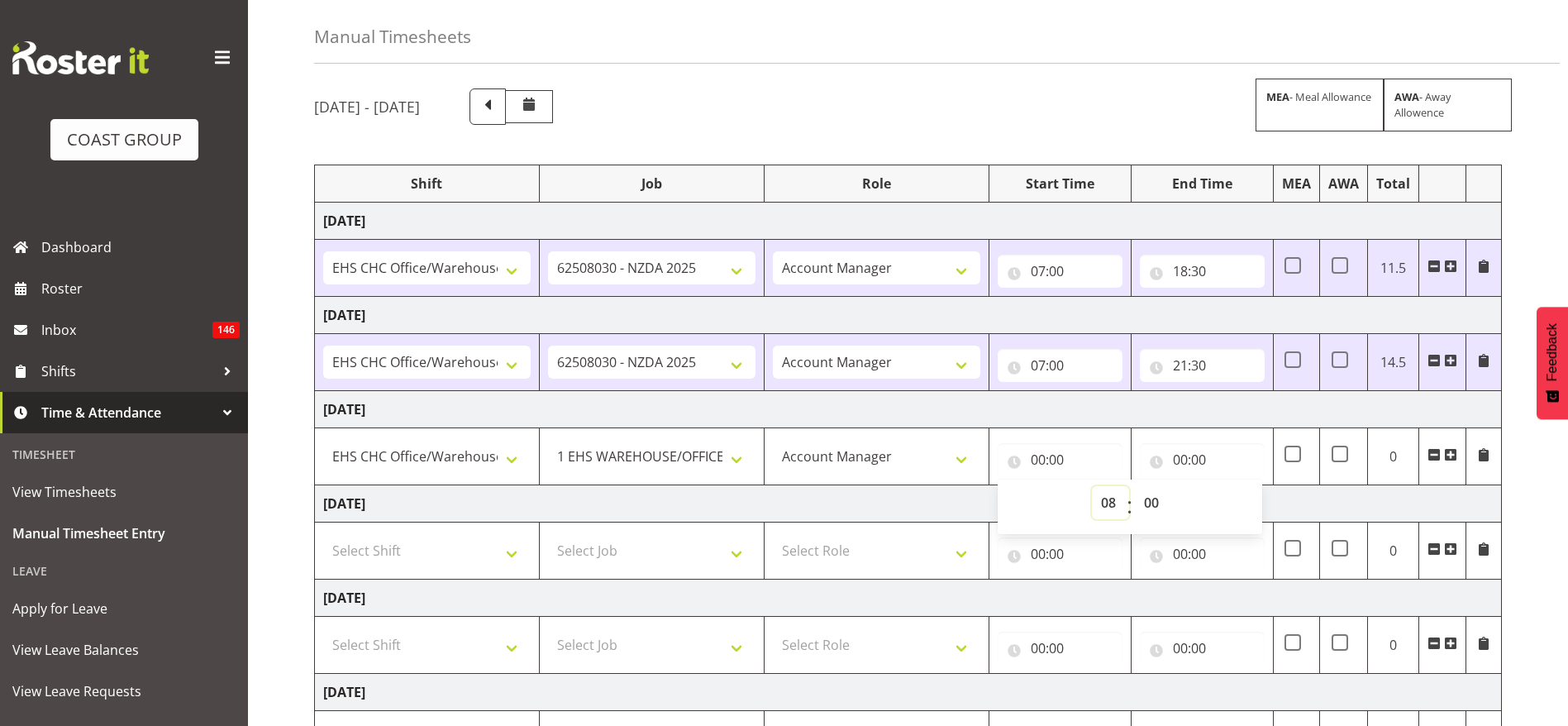
type input "08:00"
click at [1176, 465] on input "00:00" at bounding box center [1202, 460] width 124 height 33
click at [1251, 503] on select "00 01 02 03 04 05 06 07 08 09 10 11 12 13 14 15 16 17 18 19 20 21 22 23" at bounding box center [1253, 503] width 37 height 33
select select "16"
click at [1234, 486] on select "00 01 02 03 04 05 06 07 08 09 10 11 12 13 14 15 16 17 18 19 20 21 22 23" at bounding box center [1253, 503] width 37 height 33
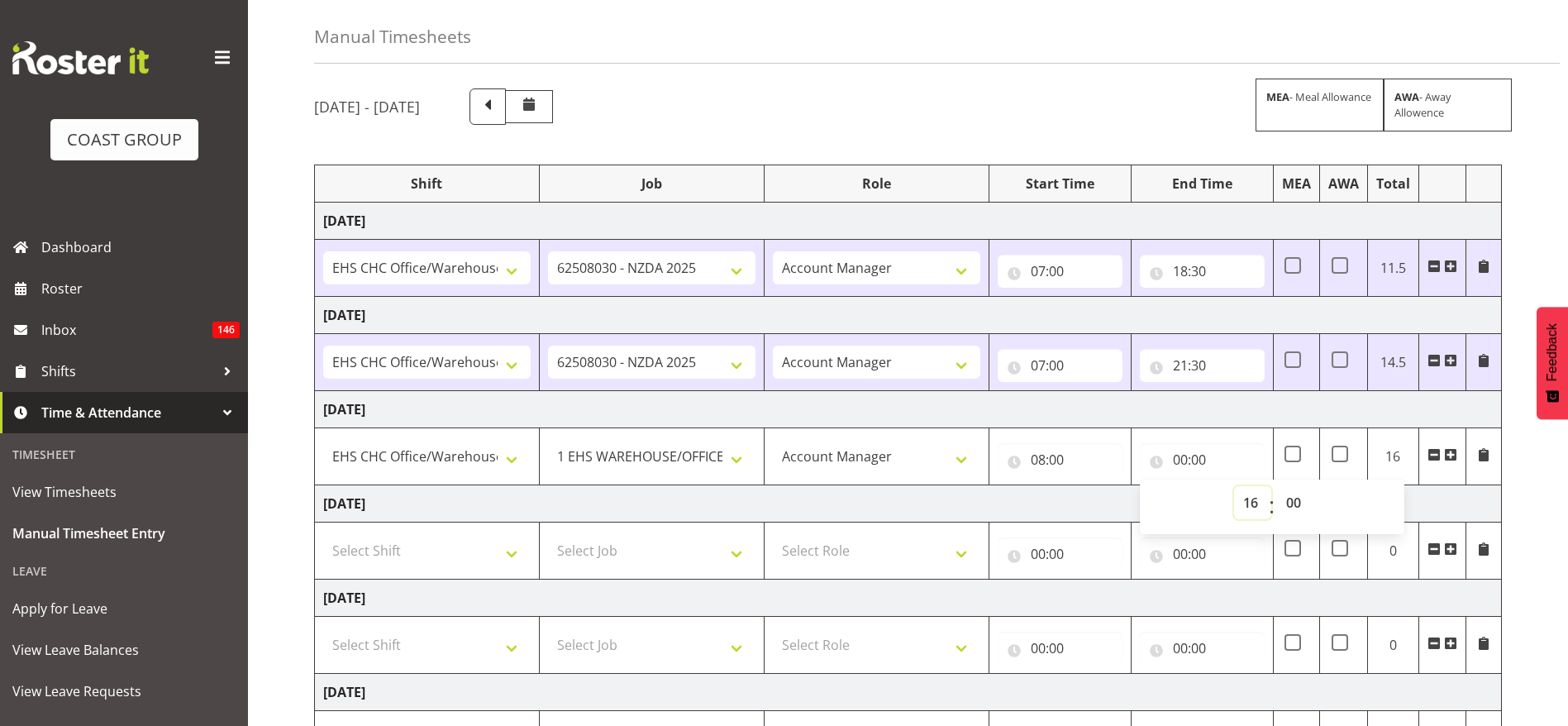
type input "16:00"
click at [1022, 110] on div "[DATE] - [DATE] MEA - Meal Allowance AWA - Away Allowence" at bounding box center [908, 107] width 1188 height 37
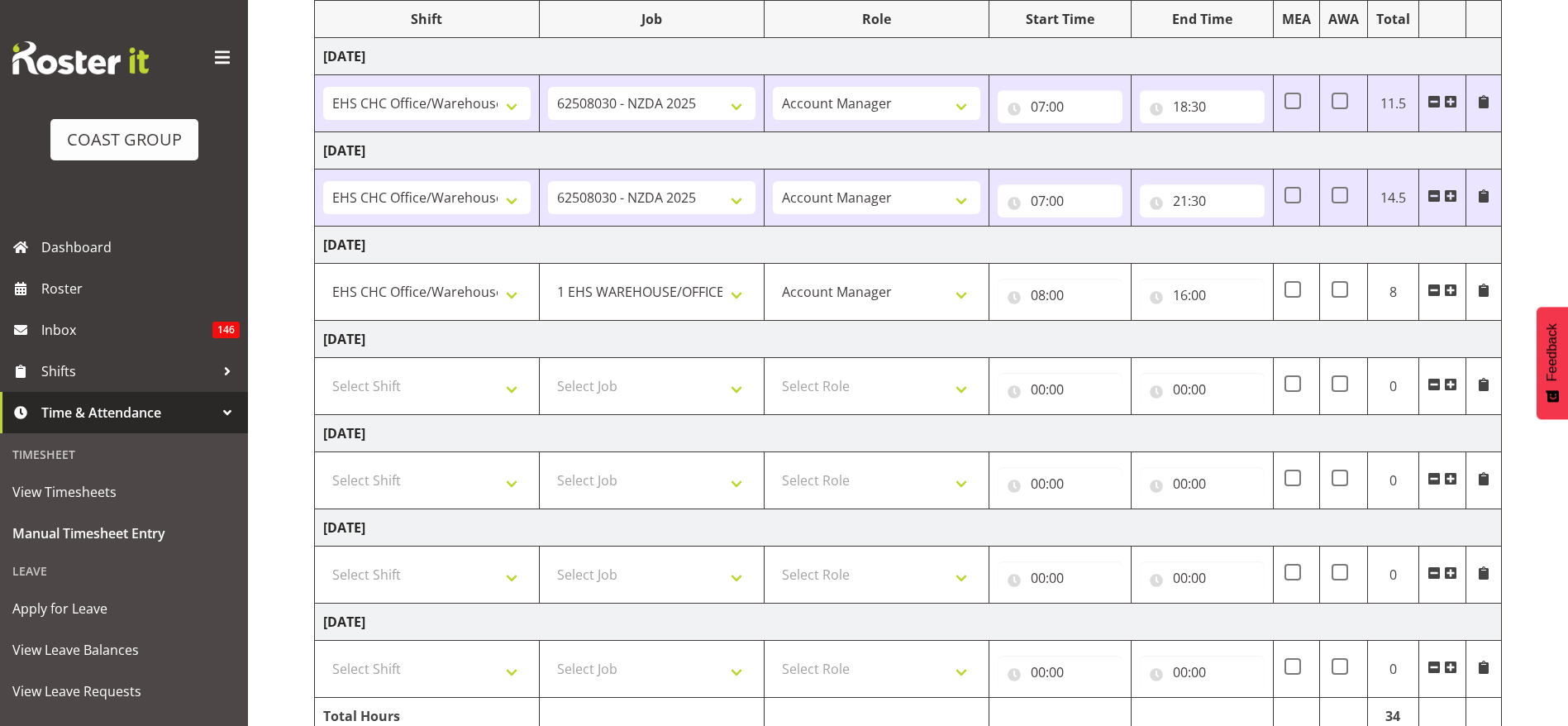
scroll to position [307, 0]
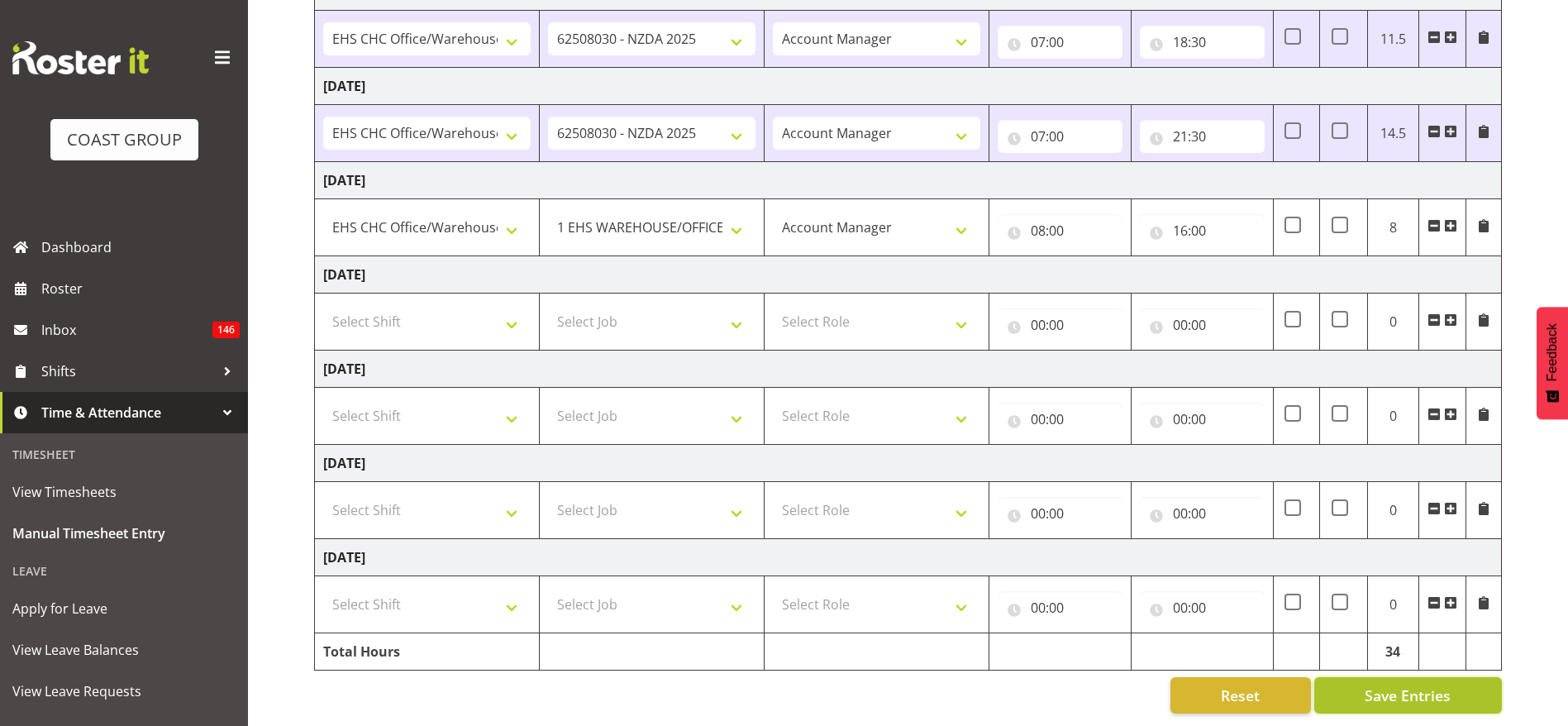
click at [1346, 677] on button "Save Entries" at bounding box center [1408, 695] width 187 height 37
